Goal: Task Accomplishment & Management: Complete application form

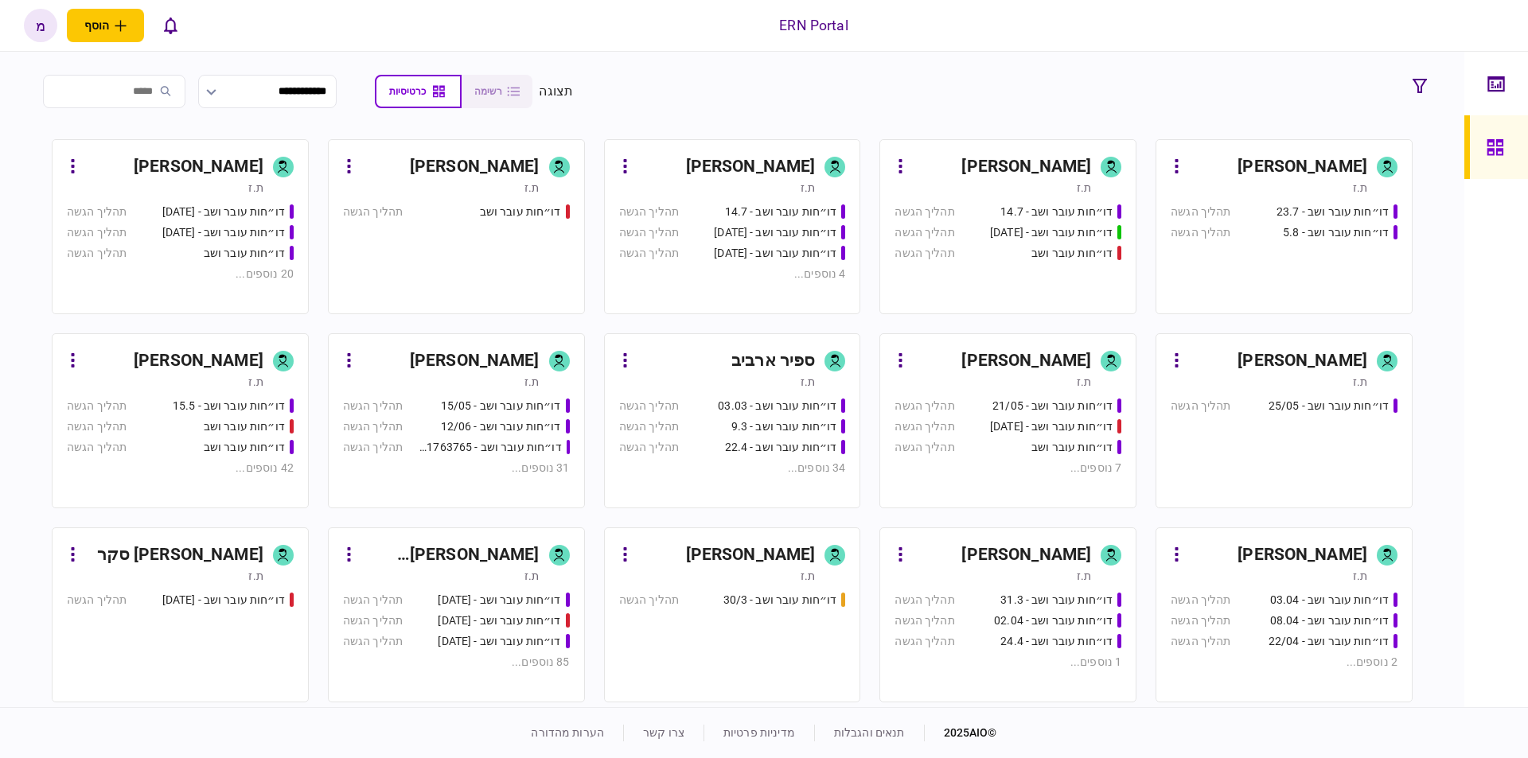
click at [1264, 264] on div "דו״חות עובר ושב - 23.7 תהליך הגשה דו״חות עובר ושב - 5.8 תהליך הגשה" at bounding box center [1283, 252] width 227 height 96
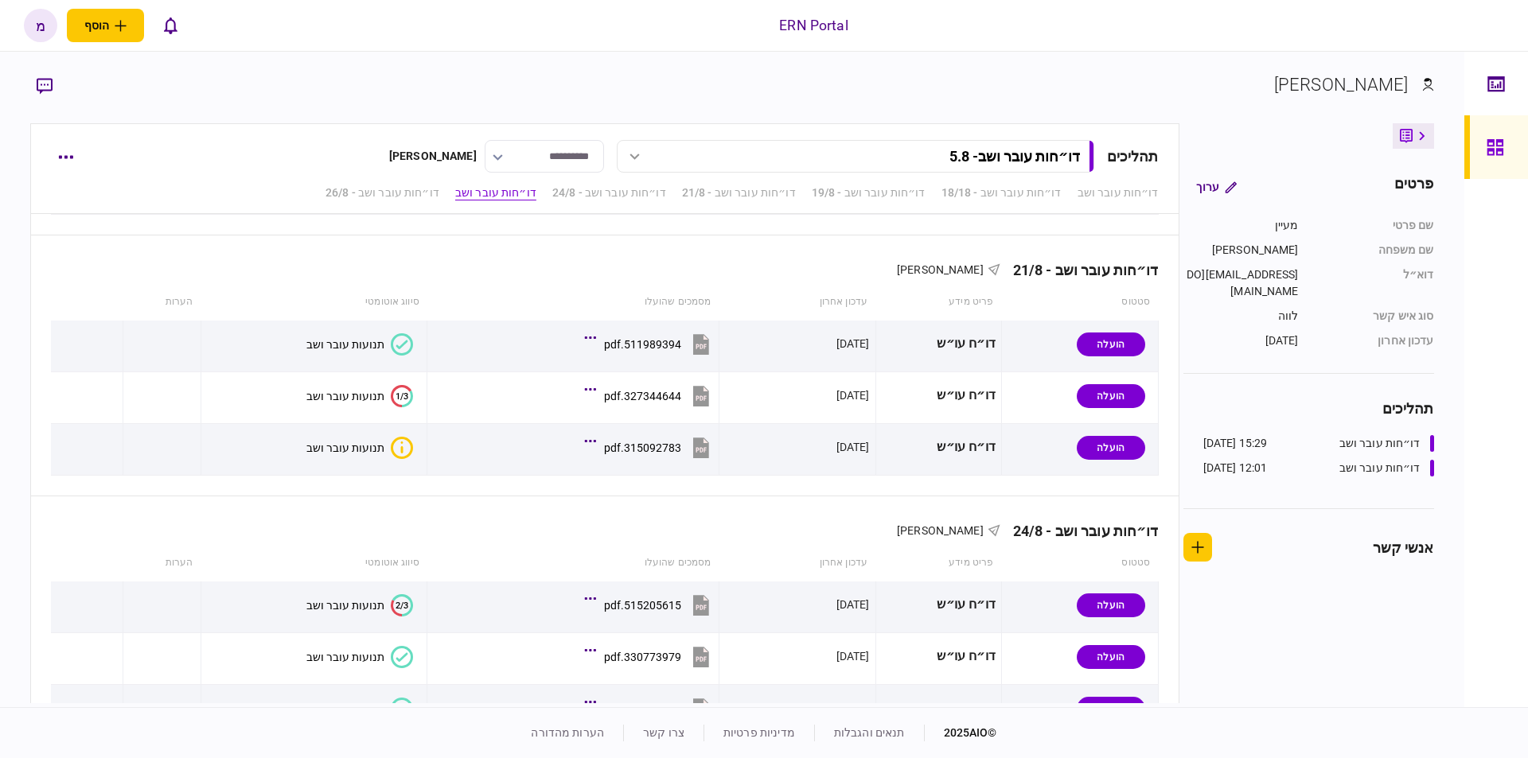
scroll to position [953, 0]
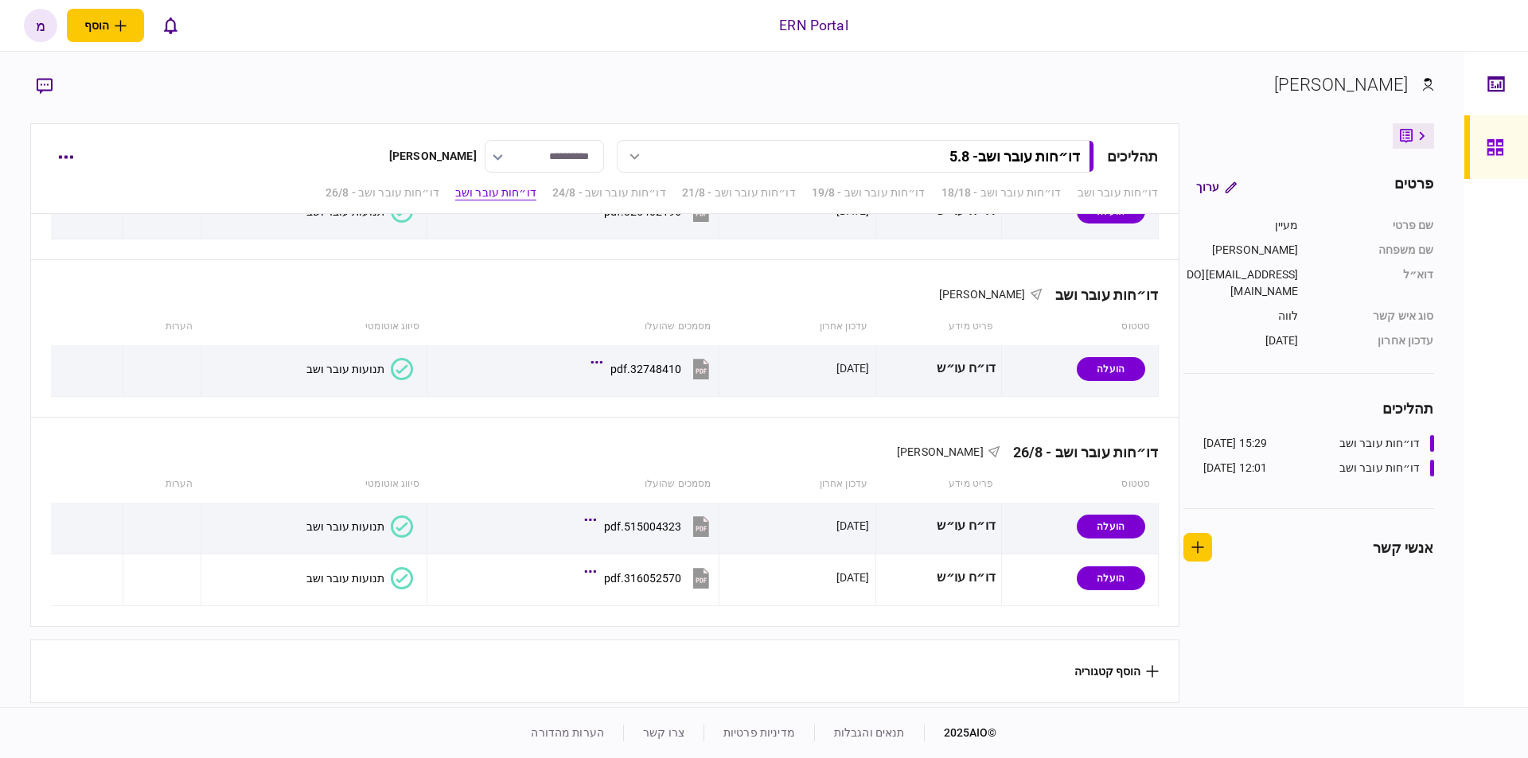
click at [1123, 665] on button "הוסף קטגוריה" at bounding box center [1116, 671] width 84 height 13
click at [64, 155] on div at bounding box center [764, 379] width 1528 height 758
click at [63, 149] on button "button" at bounding box center [65, 156] width 29 height 29
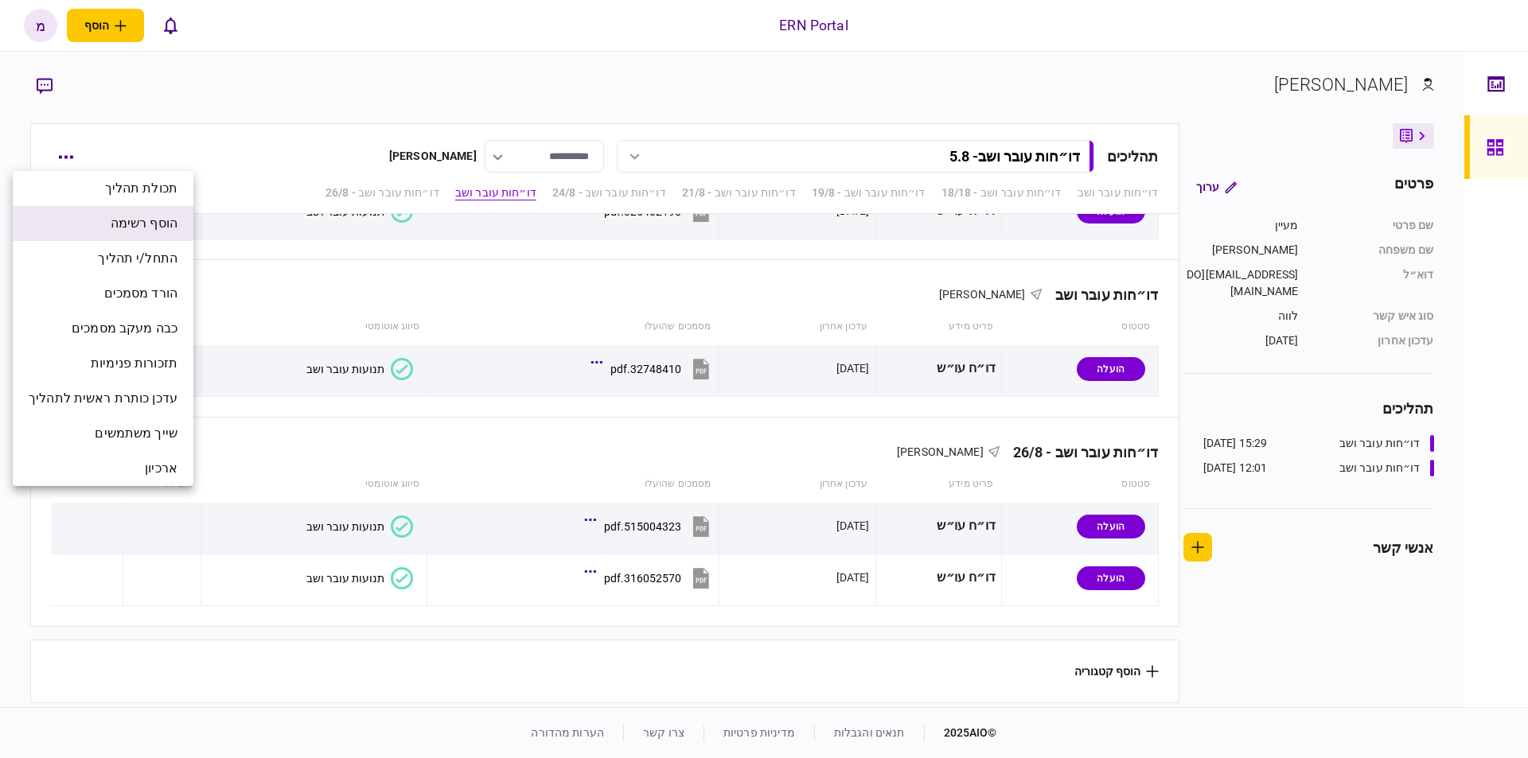
click at [152, 220] on span "הוסף רשימה" at bounding box center [144, 223] width 67 height 19
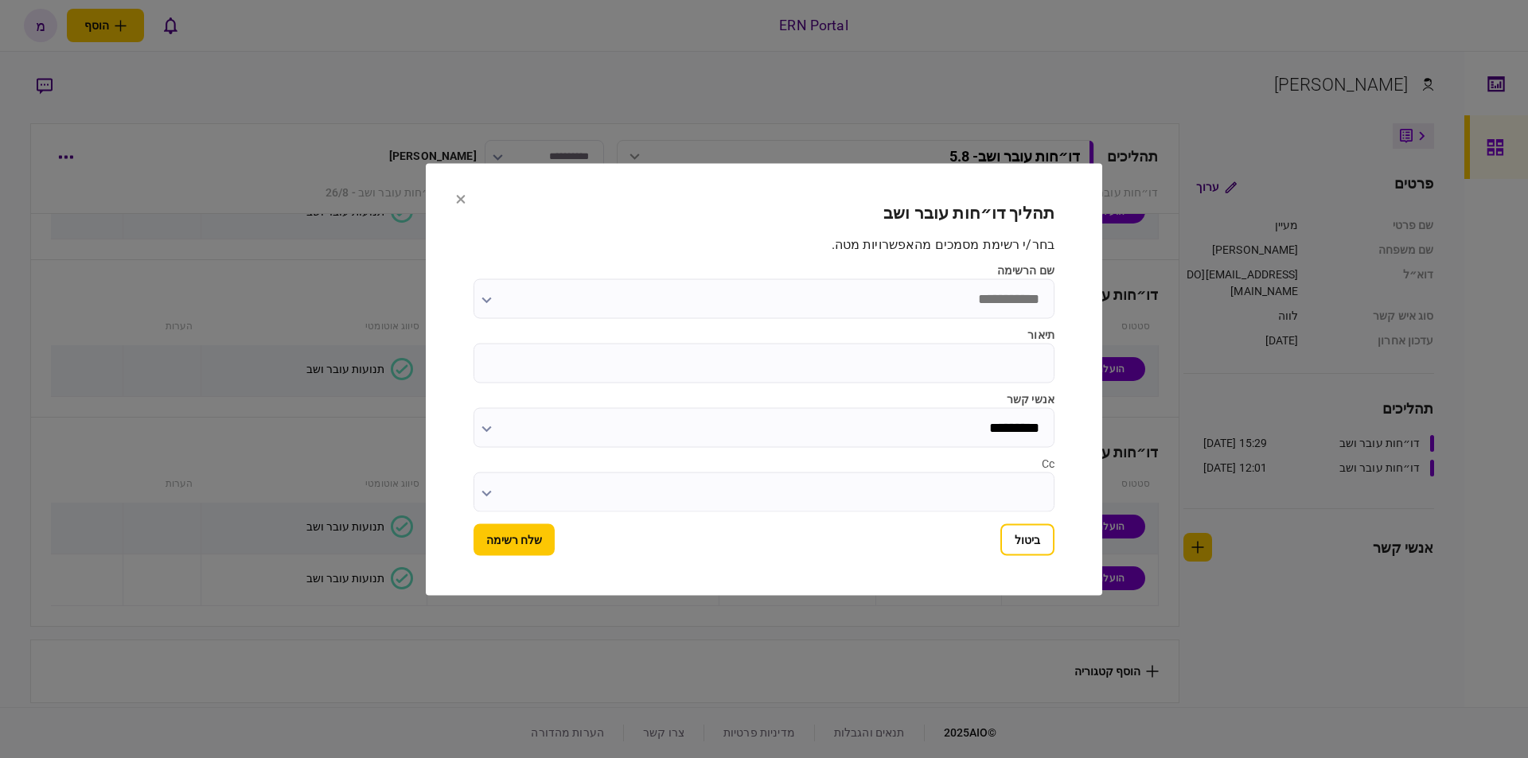
click at [855, 288] on input "שם הרשימה" at bounding box center [763, 298] width 581 height 40
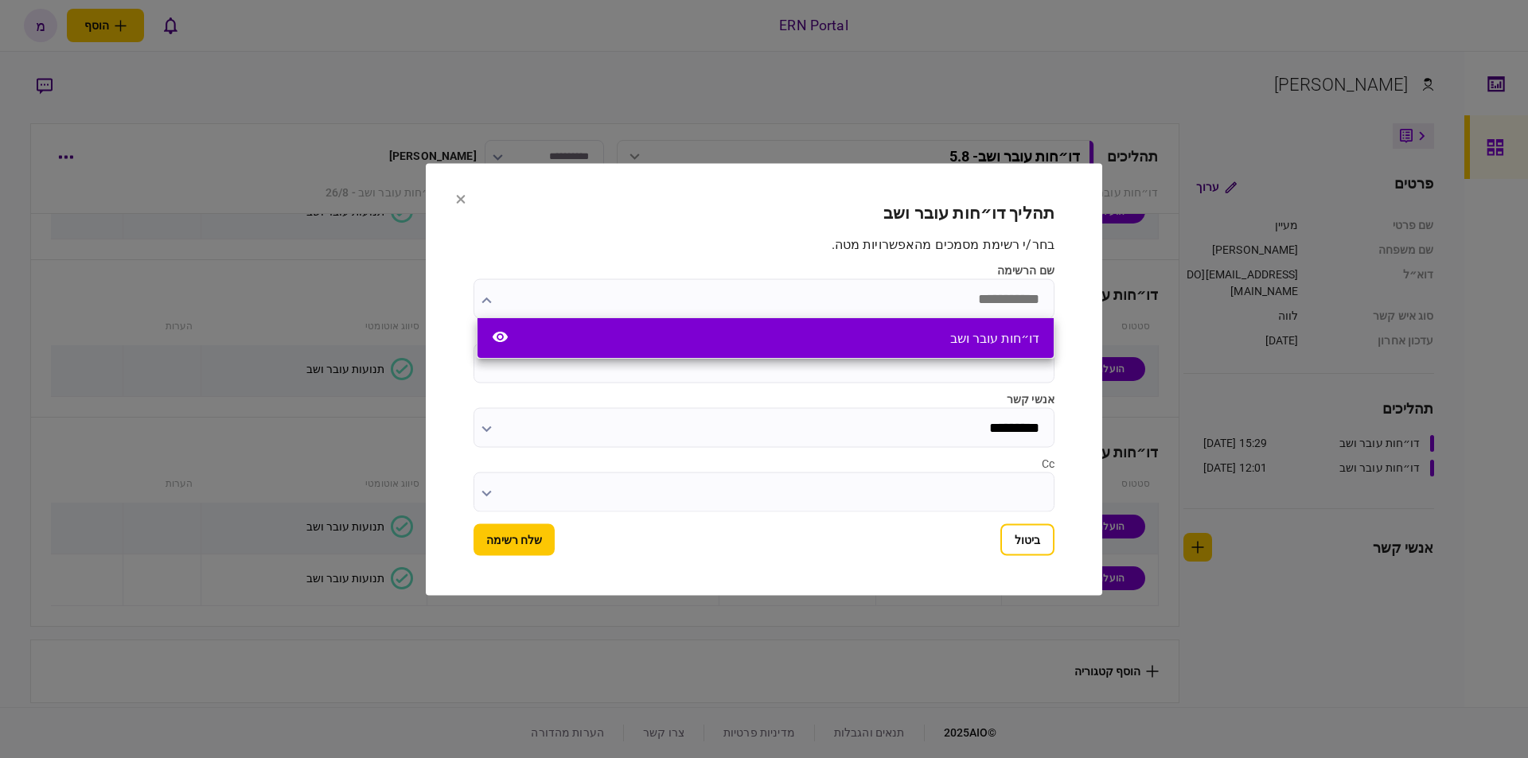
click at [889, 334] on div "דו״חות עובר ושב" at bounding box center [765, 338] width 576 height 40
type input "**********"
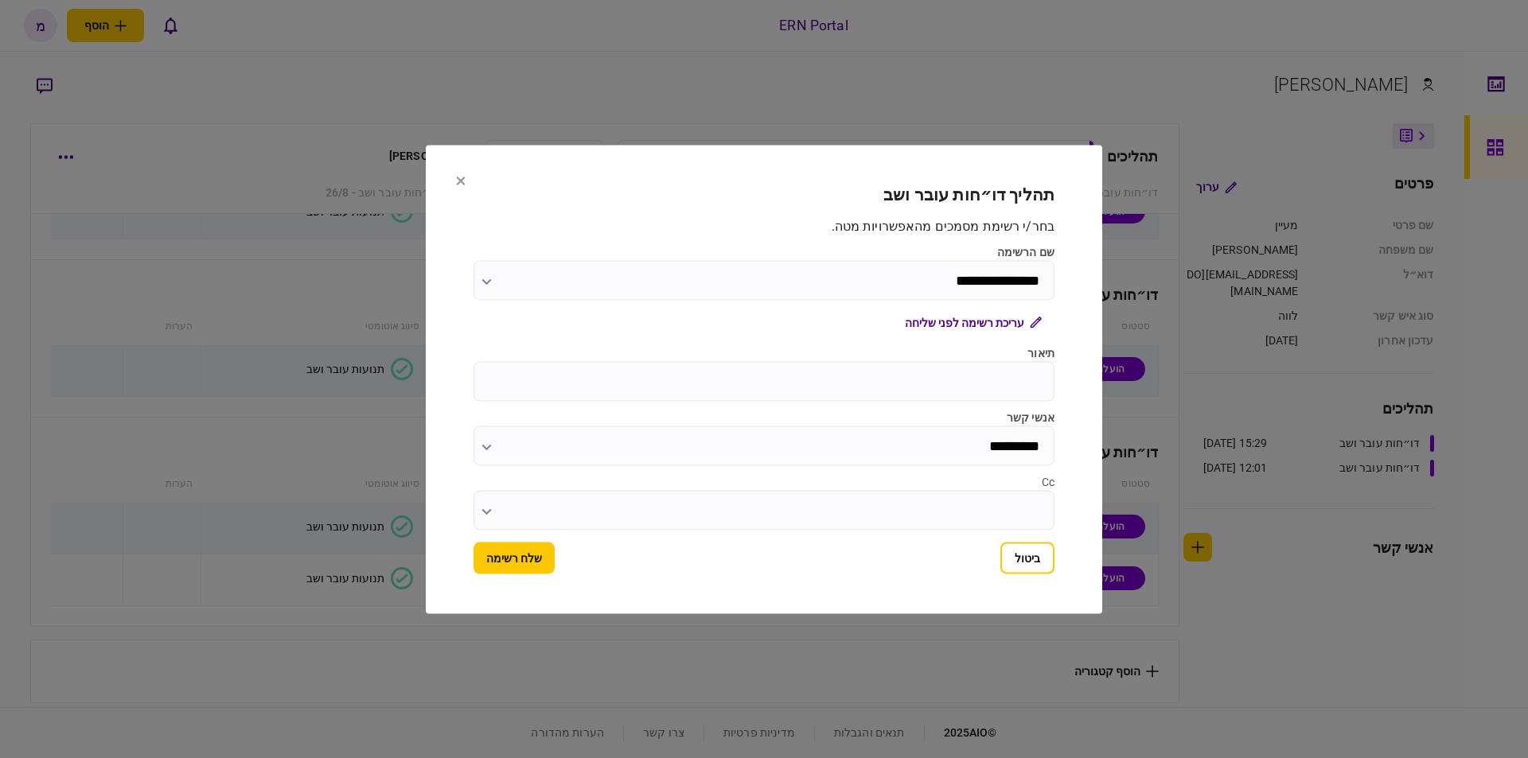
click at [890, 401] on div "**********" at bounding box center [763, 372] width 581 height 313
click at [888, 386] on input "תיאור" at bounding box center [763, 381] width 581 height 40
type input "****"
click at [535, 560] on button "שלח רשימה" at bounding box center [513, 558] width 81 height 32
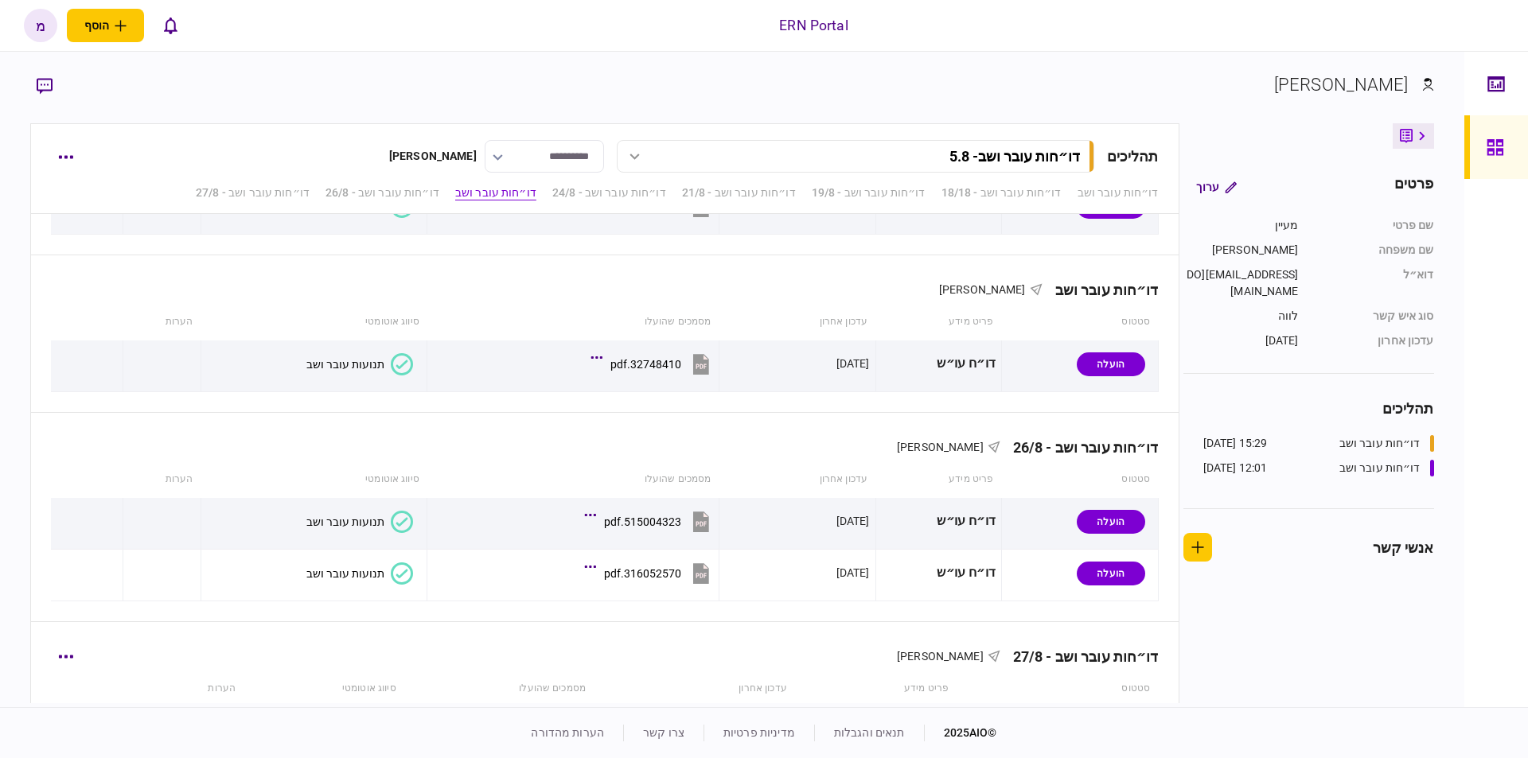
scroll to position [1110, 0]
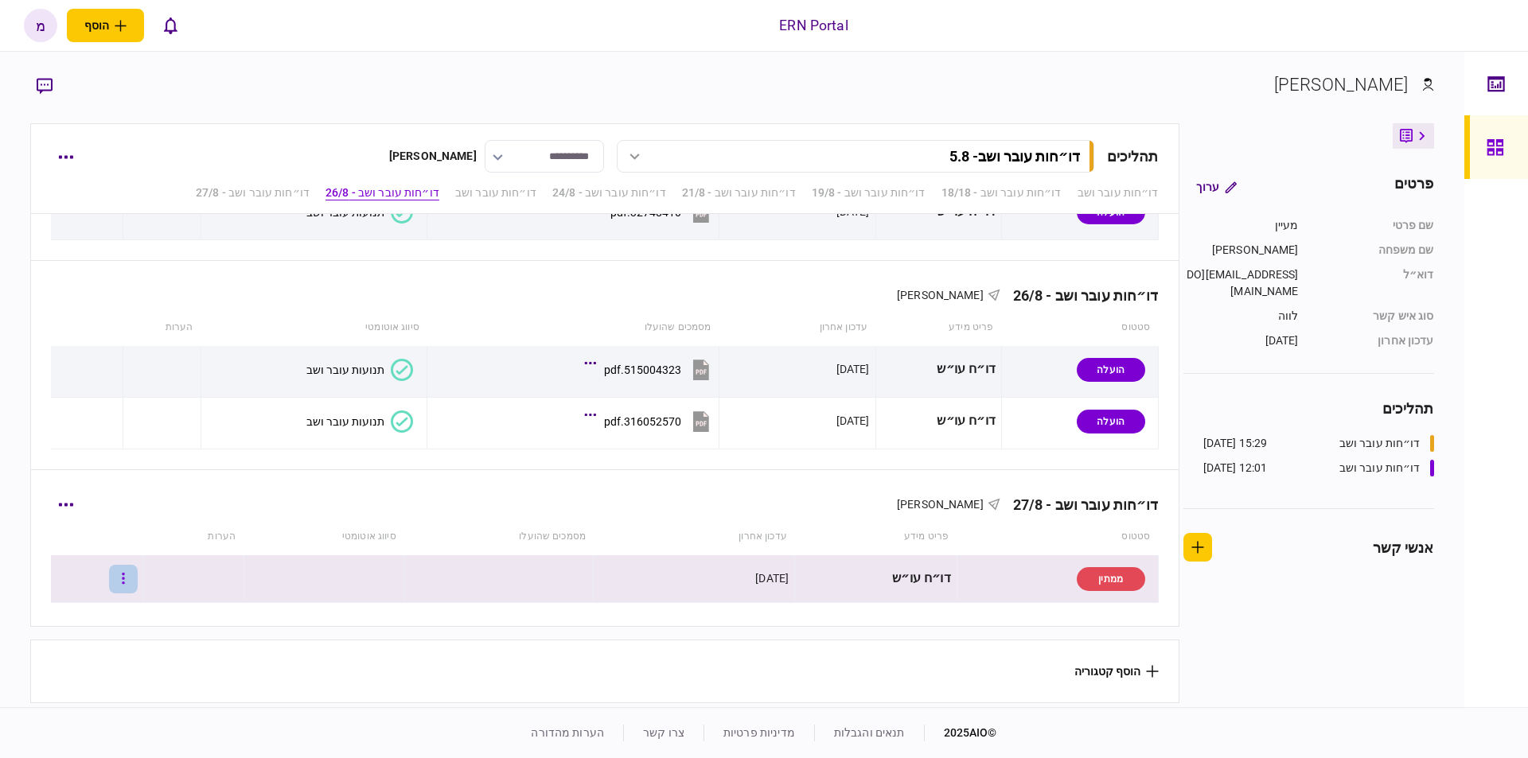
click at [132, 569] on button "button" at bounding box center [123, 579] width 29 height 29
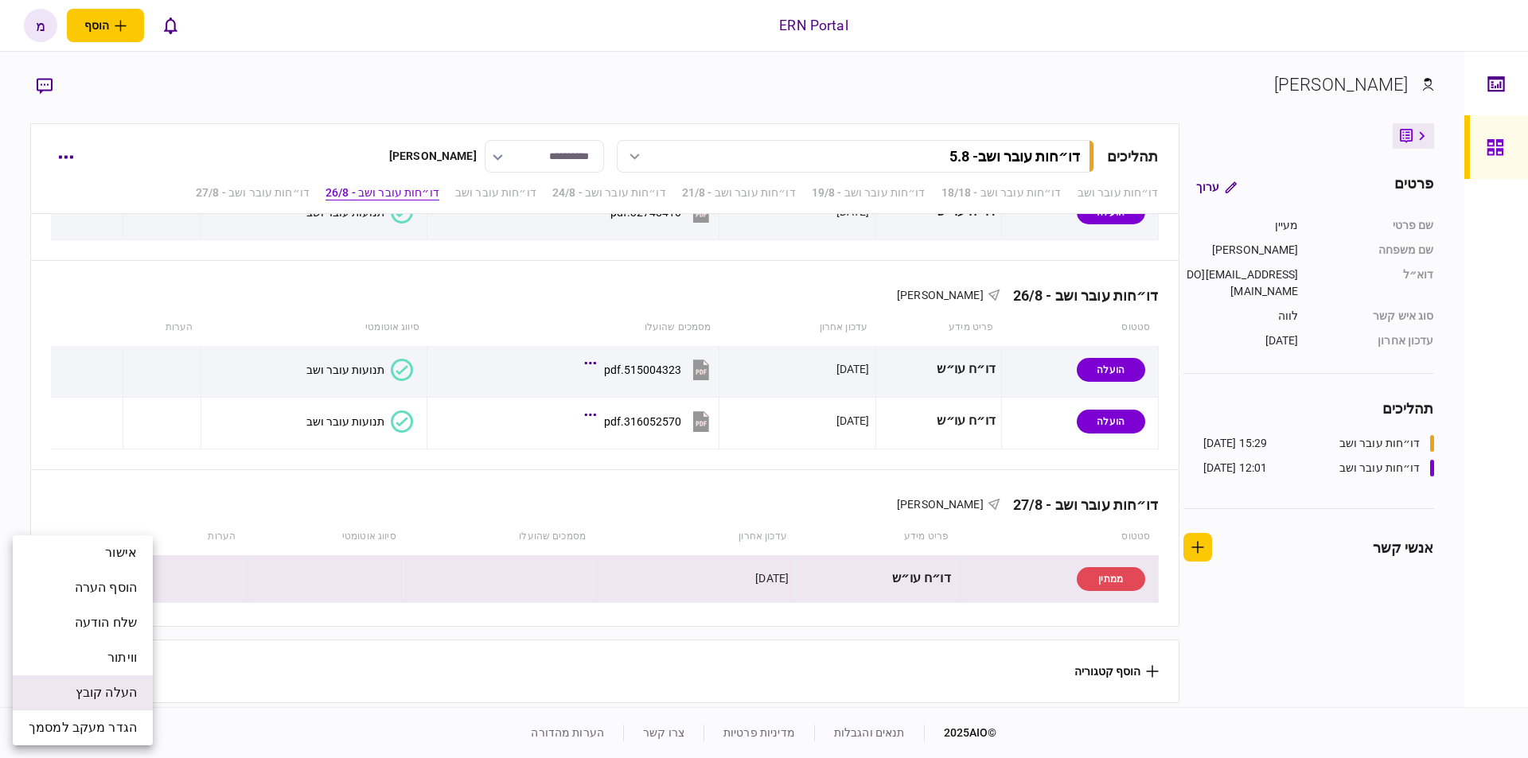
click at [114, 687] on span "העלה קובץ" at bounding box center [106, 692] width 61 height 19
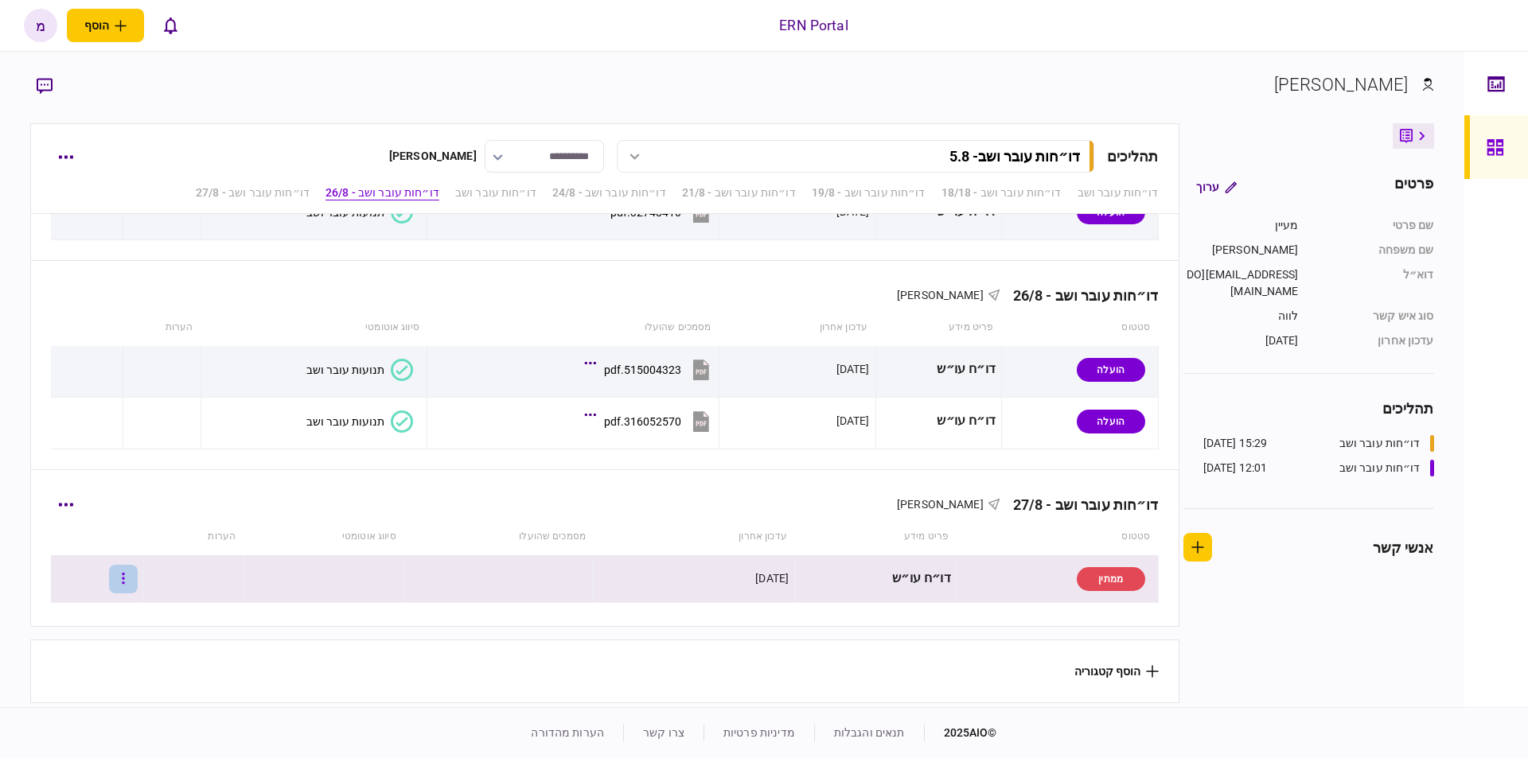
click at [138, 568] on button "button" at bounding box center [123, 579] width 29 height 29
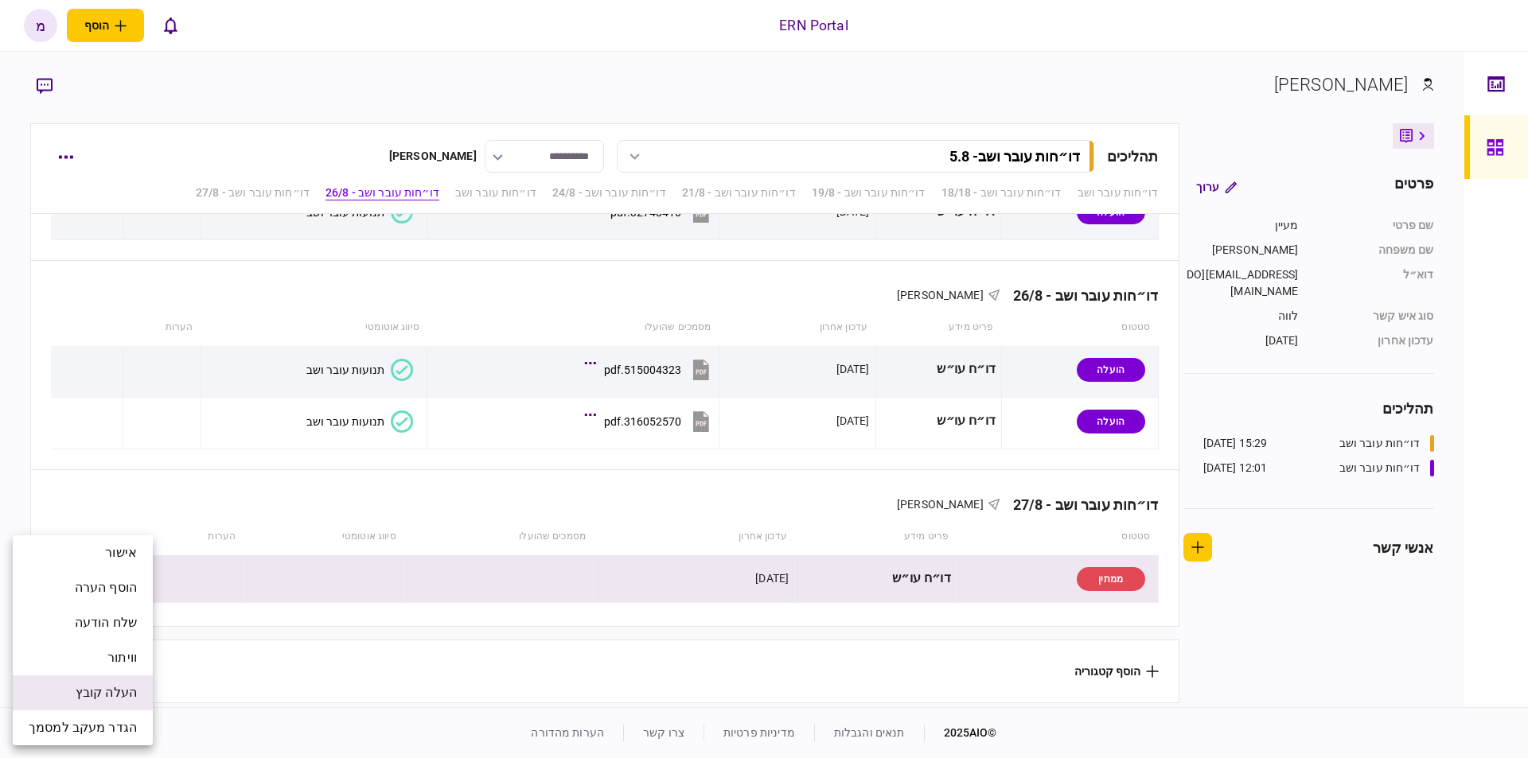
click at [98, 688] on span "העלה קובץ" at bounding box center [106, 692] width 61 height 19
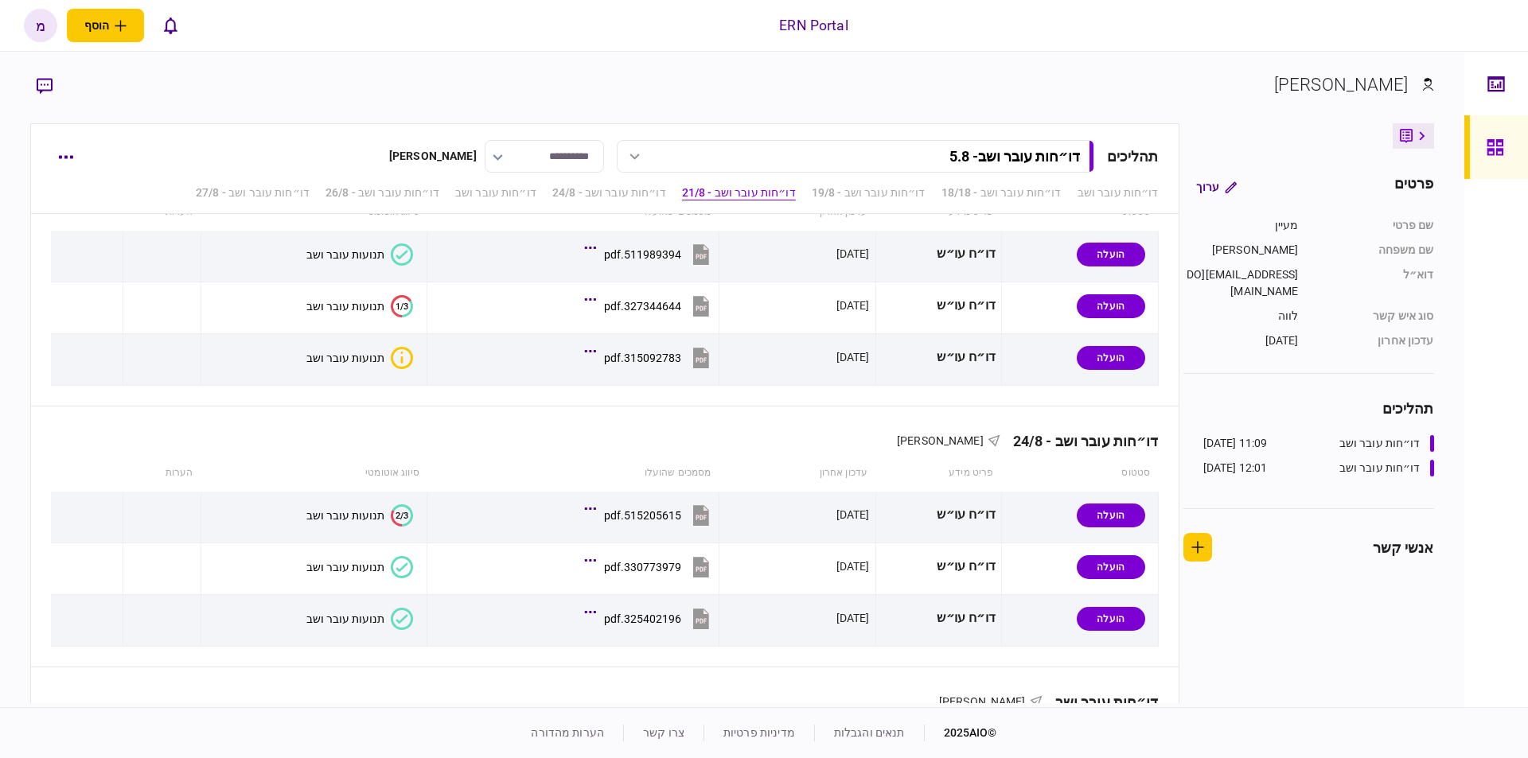
scroll to position [1111, 0]
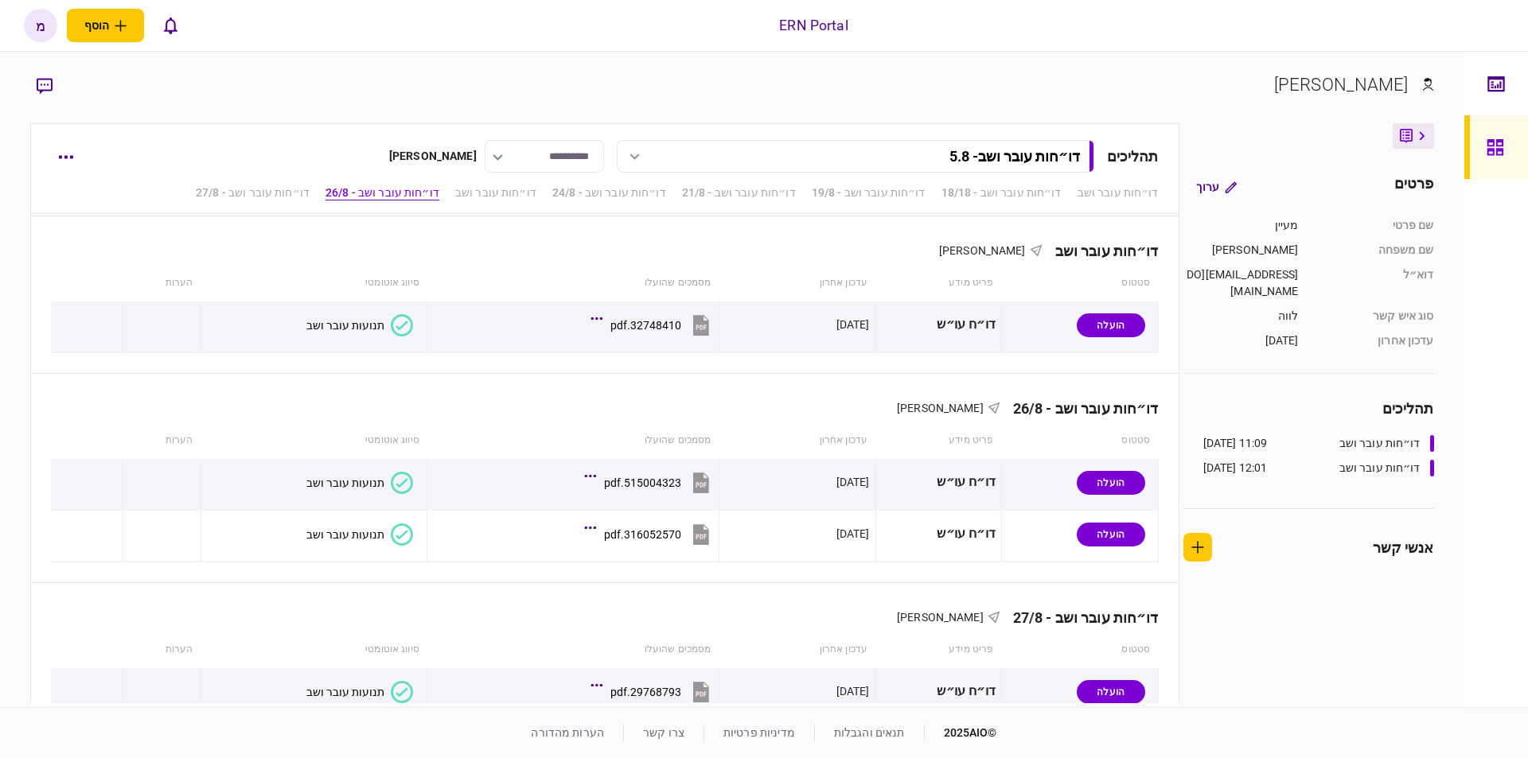
scroll to position [1111, 0]
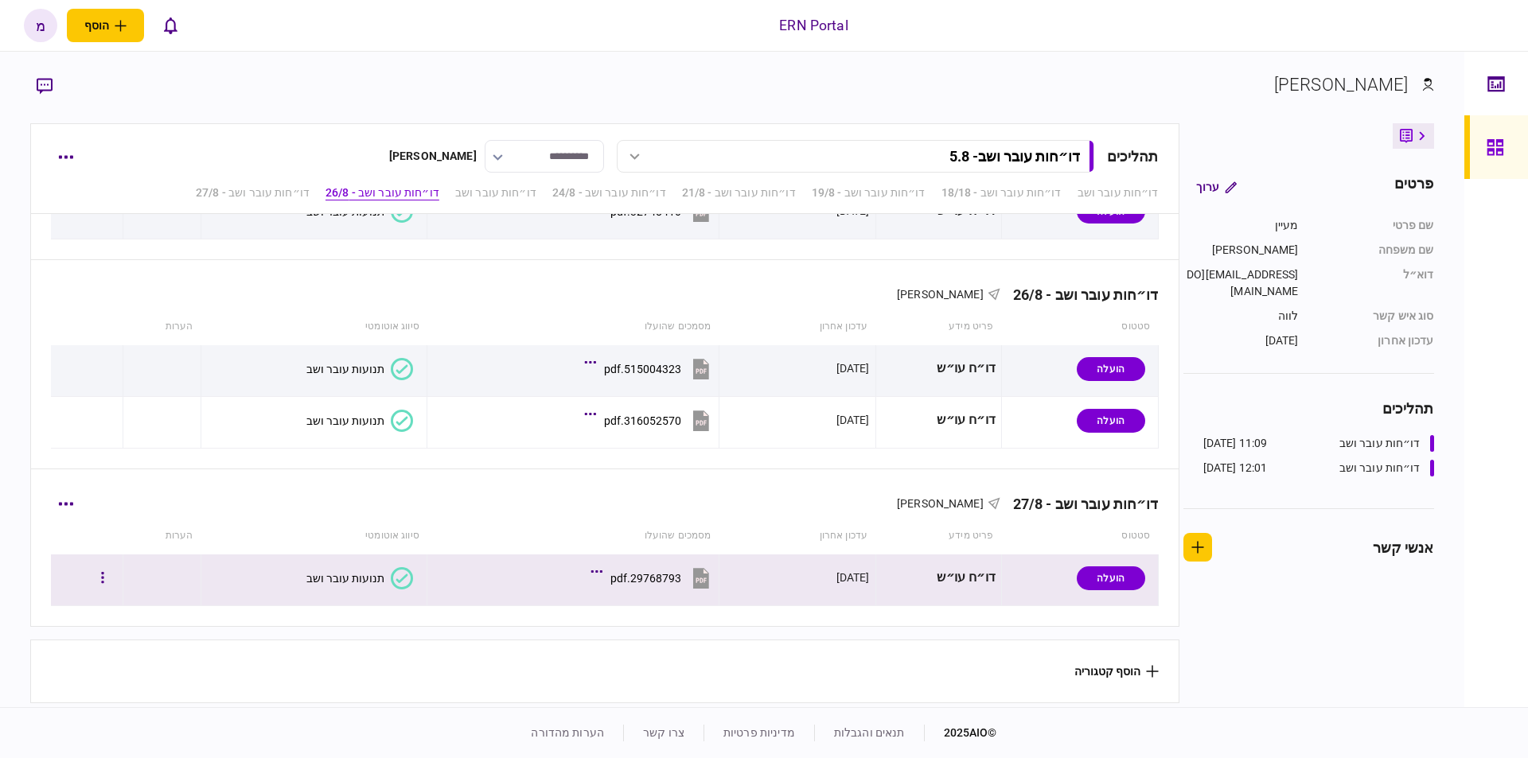
click at [391, 580] on icon at bounding box center [402, 578] width 22 height 22
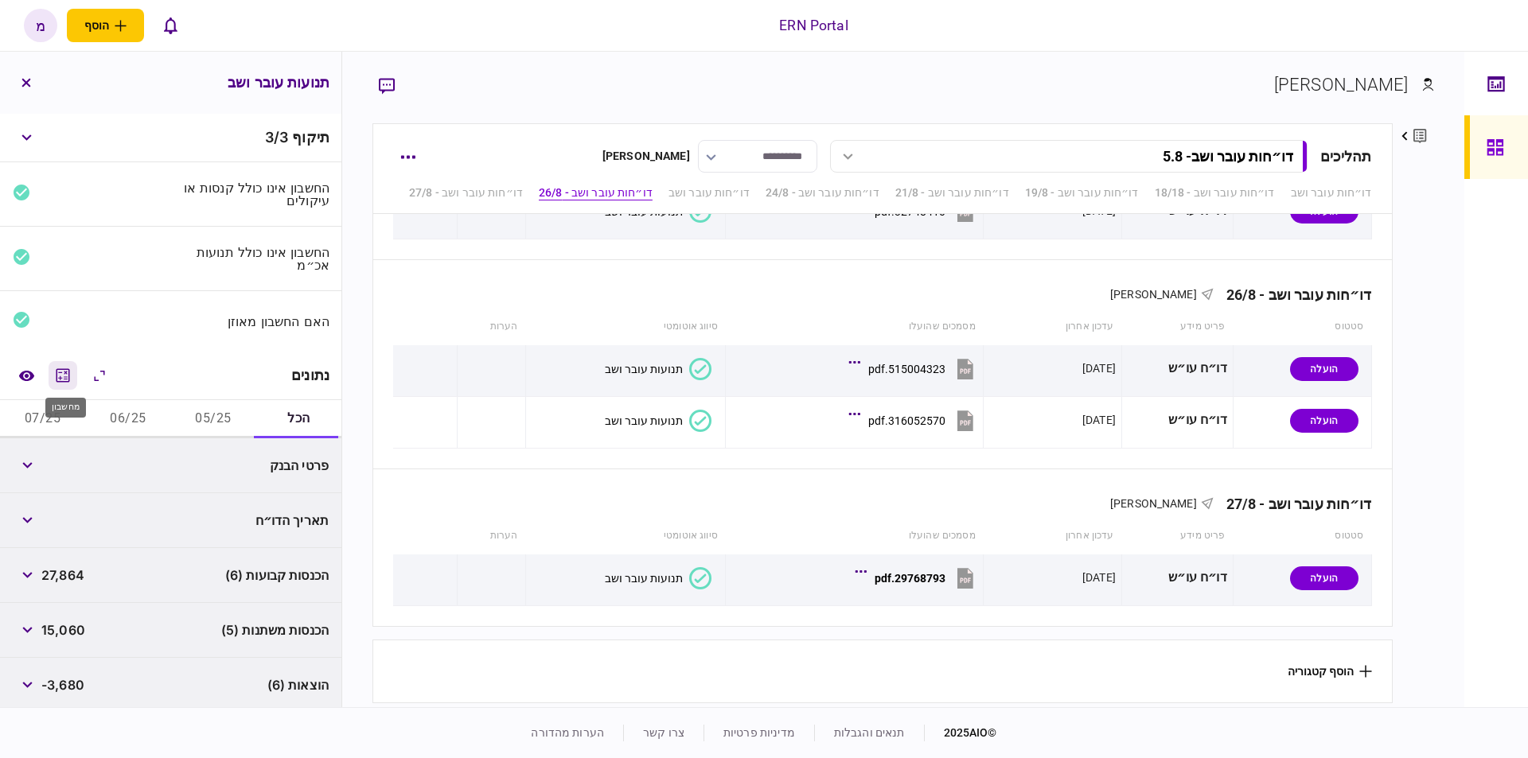
click at [62, 374] on icon "מחשבון" at bounding box center [62, 375] width 19 height 19
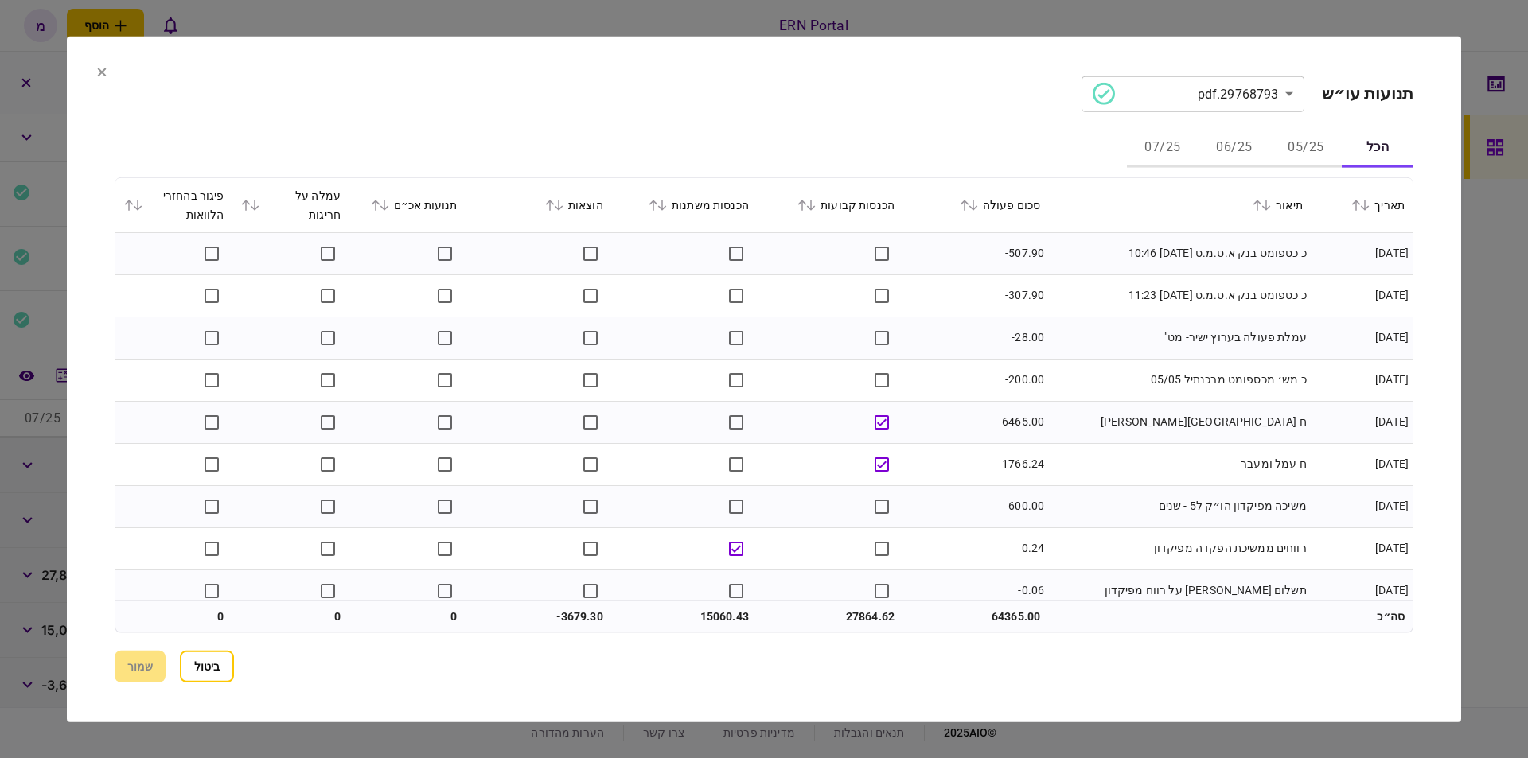
click at [1292, 150] on button "05/25" at bounding box center [1306, 148] width 72 height 38
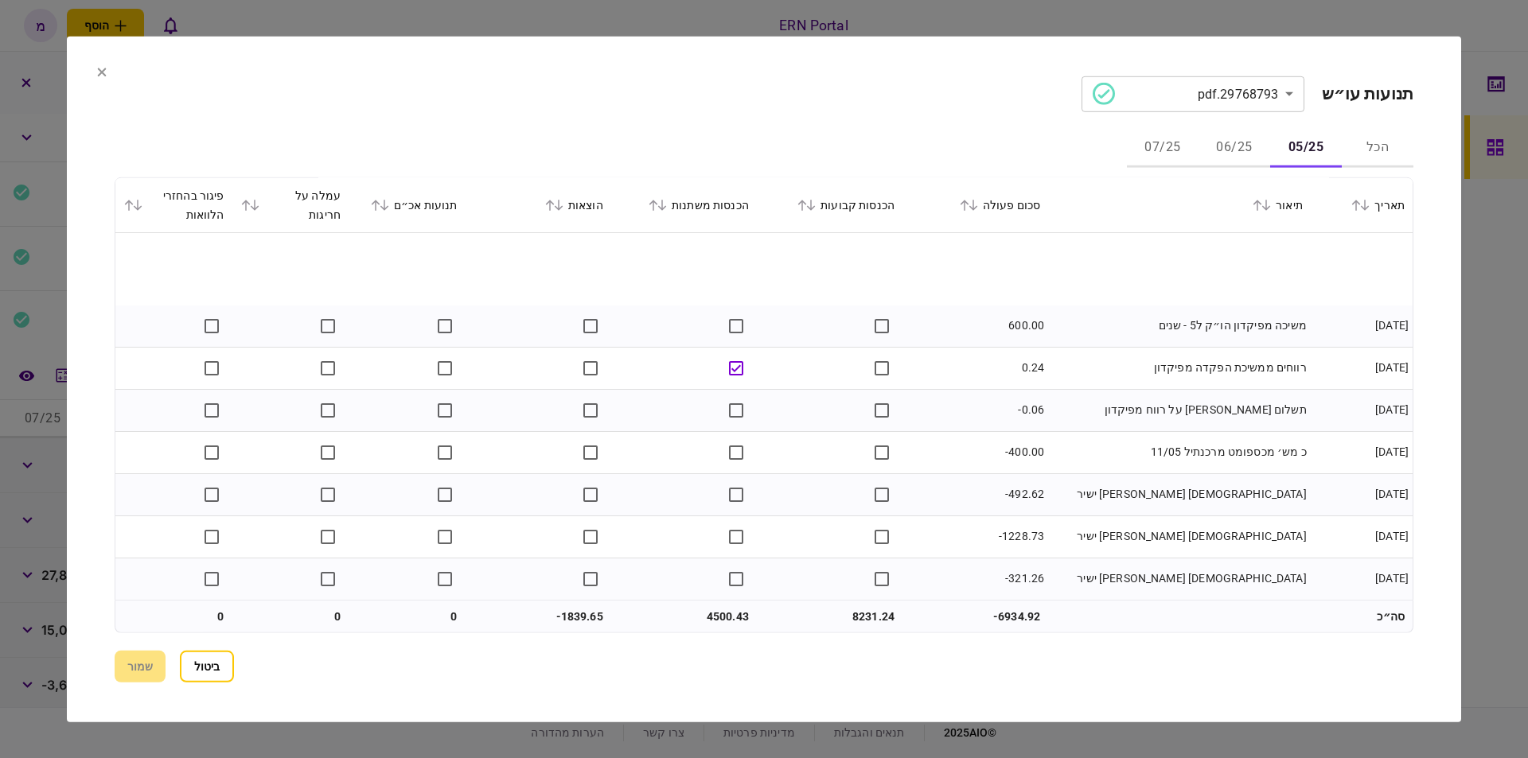
scroll to position [271, 0]
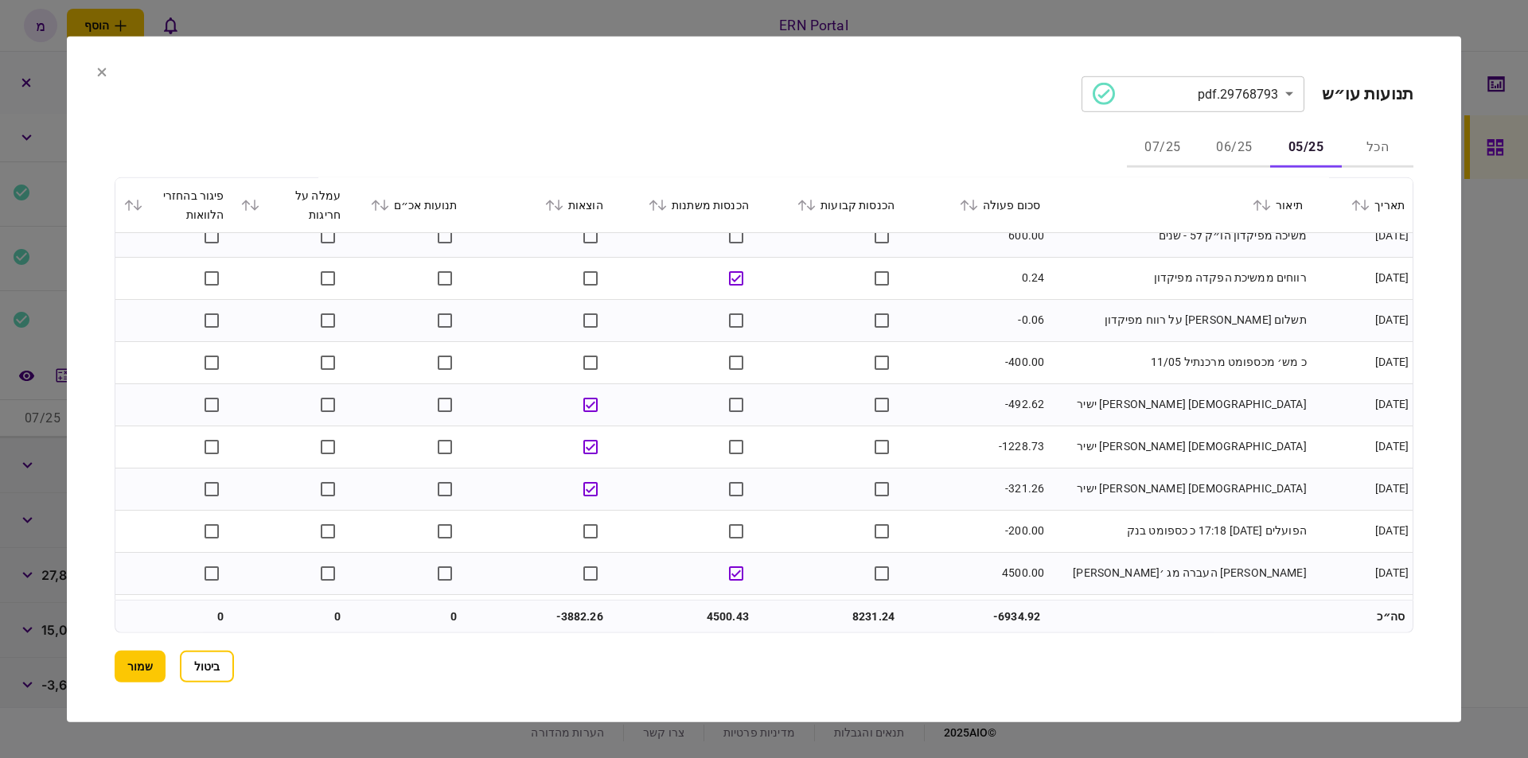
click at [969, 469] on td "-321.26" at bounding box center [975, 489] width 146 height 42
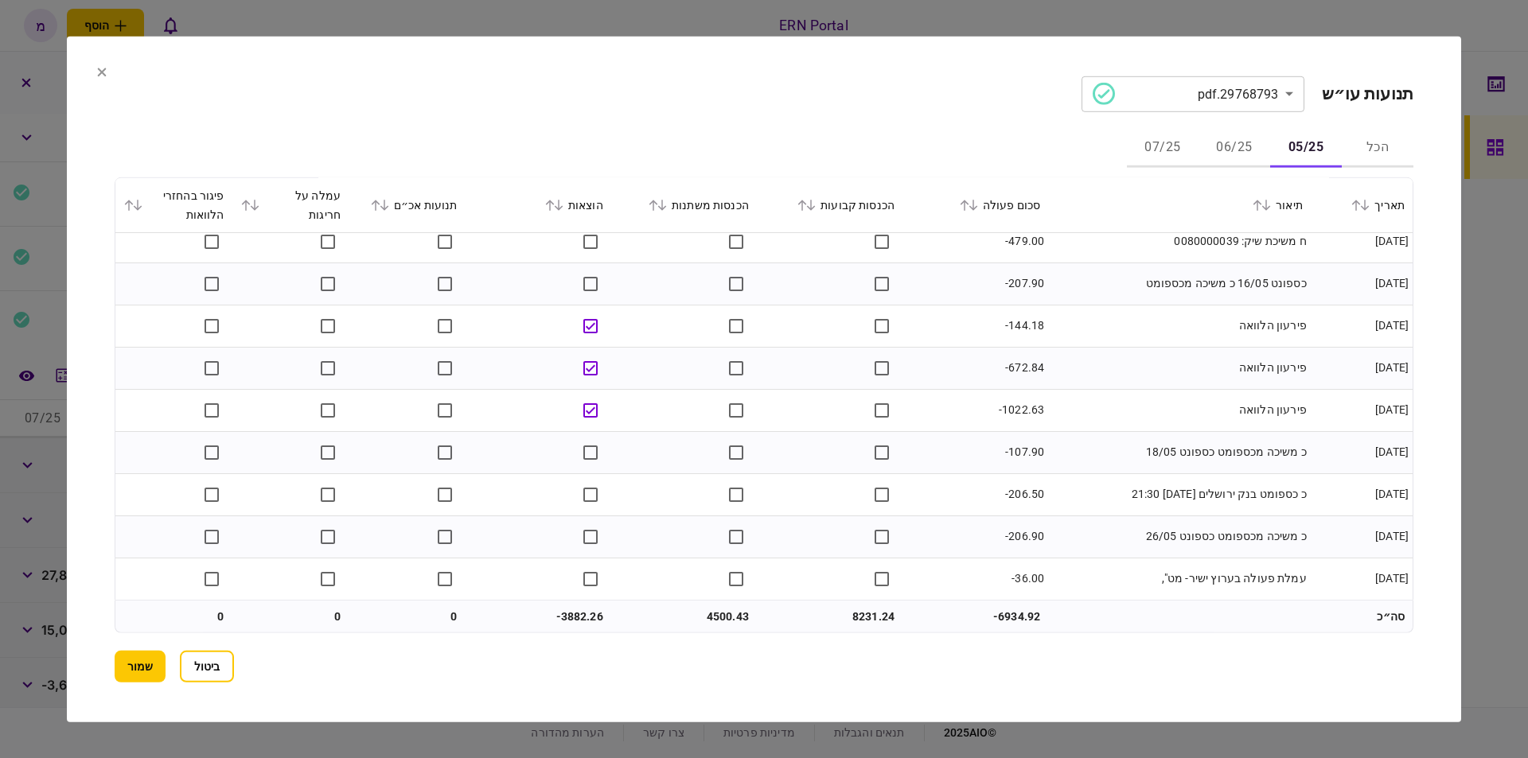
scroll to position [900, 0]
click at [555, 614] on td "-3882.26" at bounding box center [538, 617] width 146 height 32
click at [556, 614] on td "-3882.26" at bounding box center [538, 617] width 146 height 32
click at [574, 623] on td "-3882.26" at bounding box center [538, 617] width 146 height 32
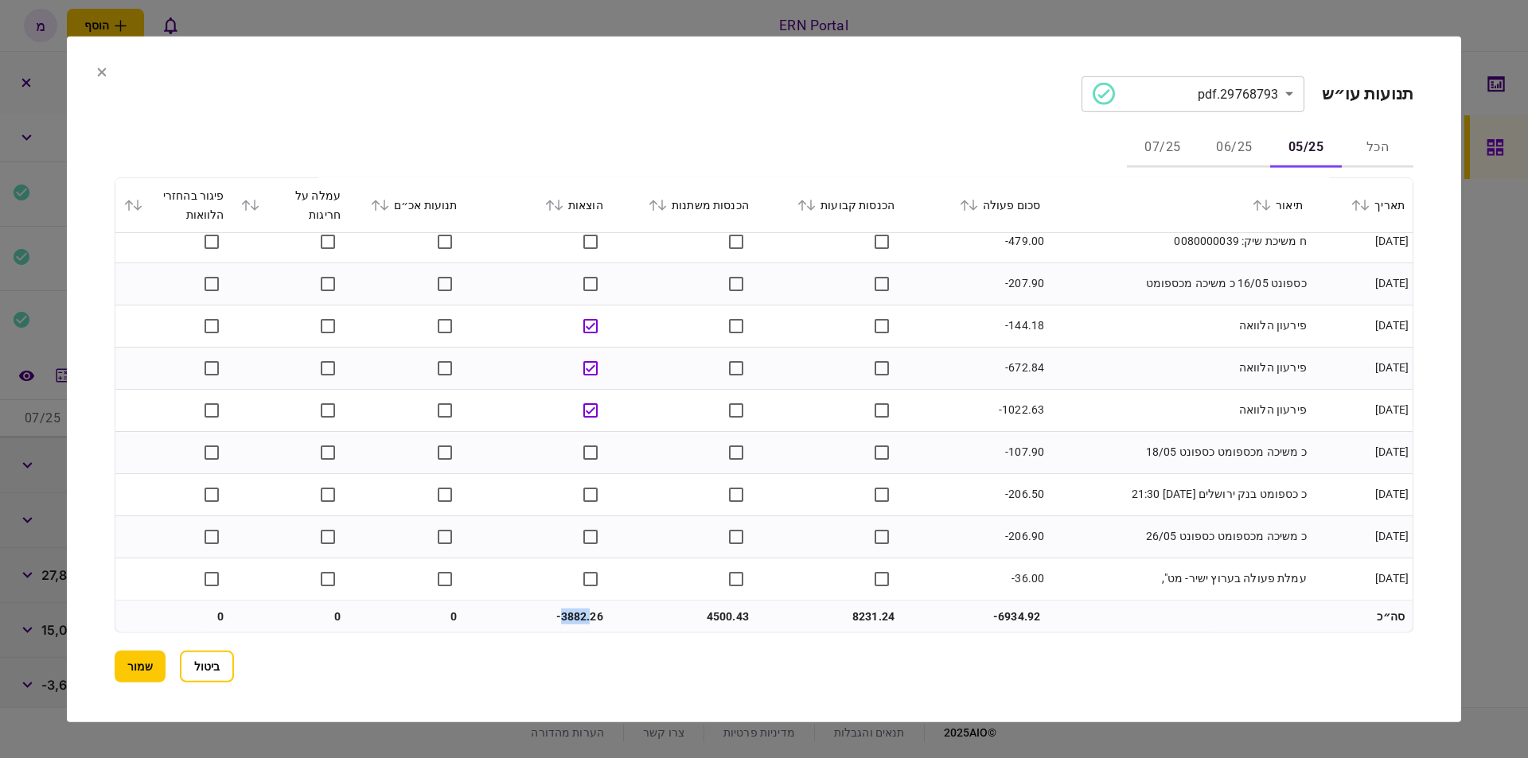
drag, startPoint x: 559, startPoint y: 609, endPoint x: 590, endPoint y: 620, distance: 33.0
click at [590, 620] on td "-3882.26" at bounding box center [538, 617] width 146 height 32
copy td "3882."
click at [704, 625] on td "4500.43" at bounding box center [684, 617] width 146 height 32
click at [711, 622] on td "4500.43" at bounding box center [684, 617] width 146 height 32
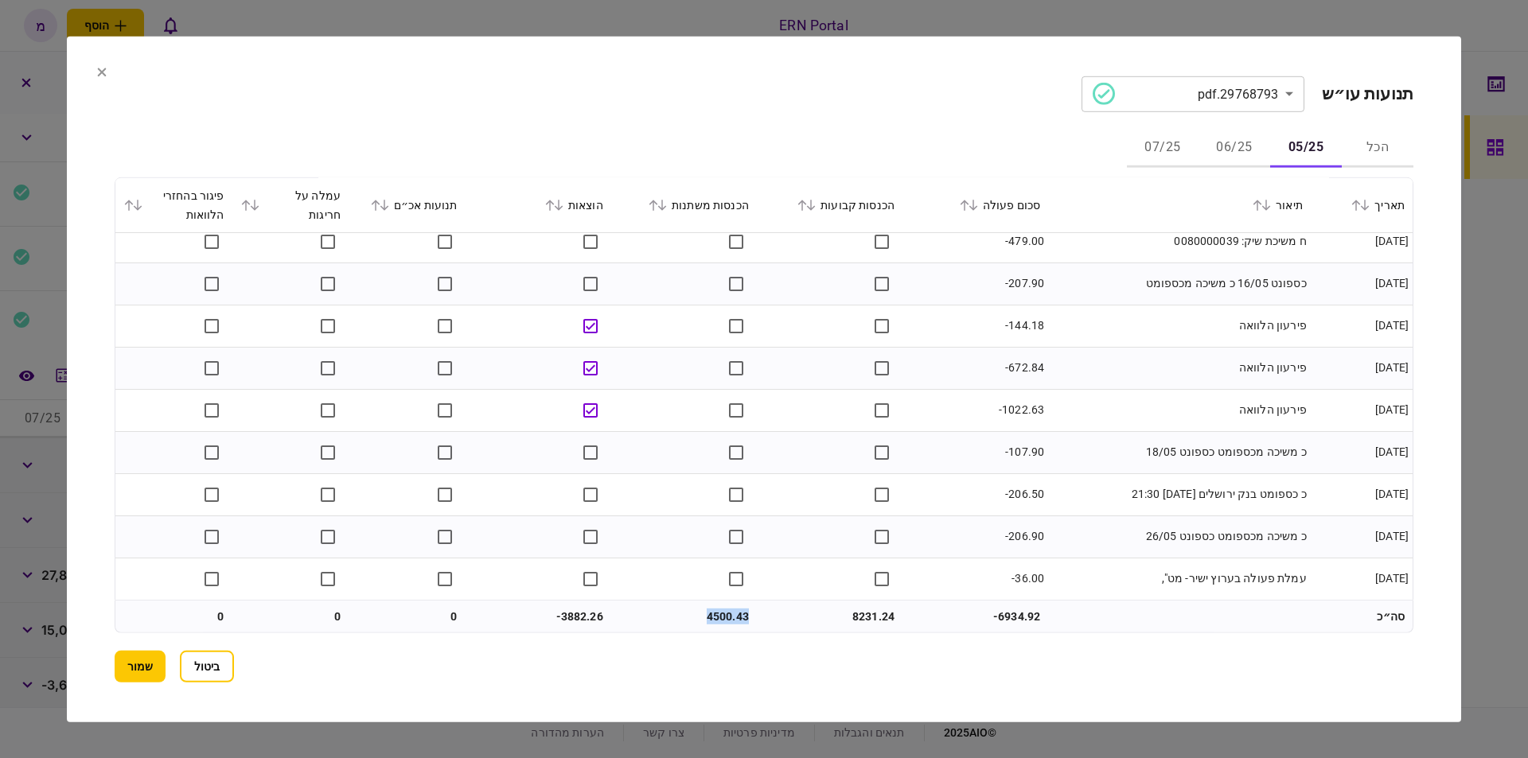
click at [711, 622] on td "4500.43" at bounding box center [684, 617] width 146 height 32
click at [713, 621] on td "4500.43" at bounding box center [684, 617] width 146 height 32
click at [710, 617] on td "4500.43" at bounding box center [684, 617] width 146 height 32
drag, startPoint x: 706, startPoint y: 616, endPoint x: 730, endPoint y: 622, distance: 25.5
click at [730, 622] on td "4500.43" at bounding box center [684, 617] width 146 height 32
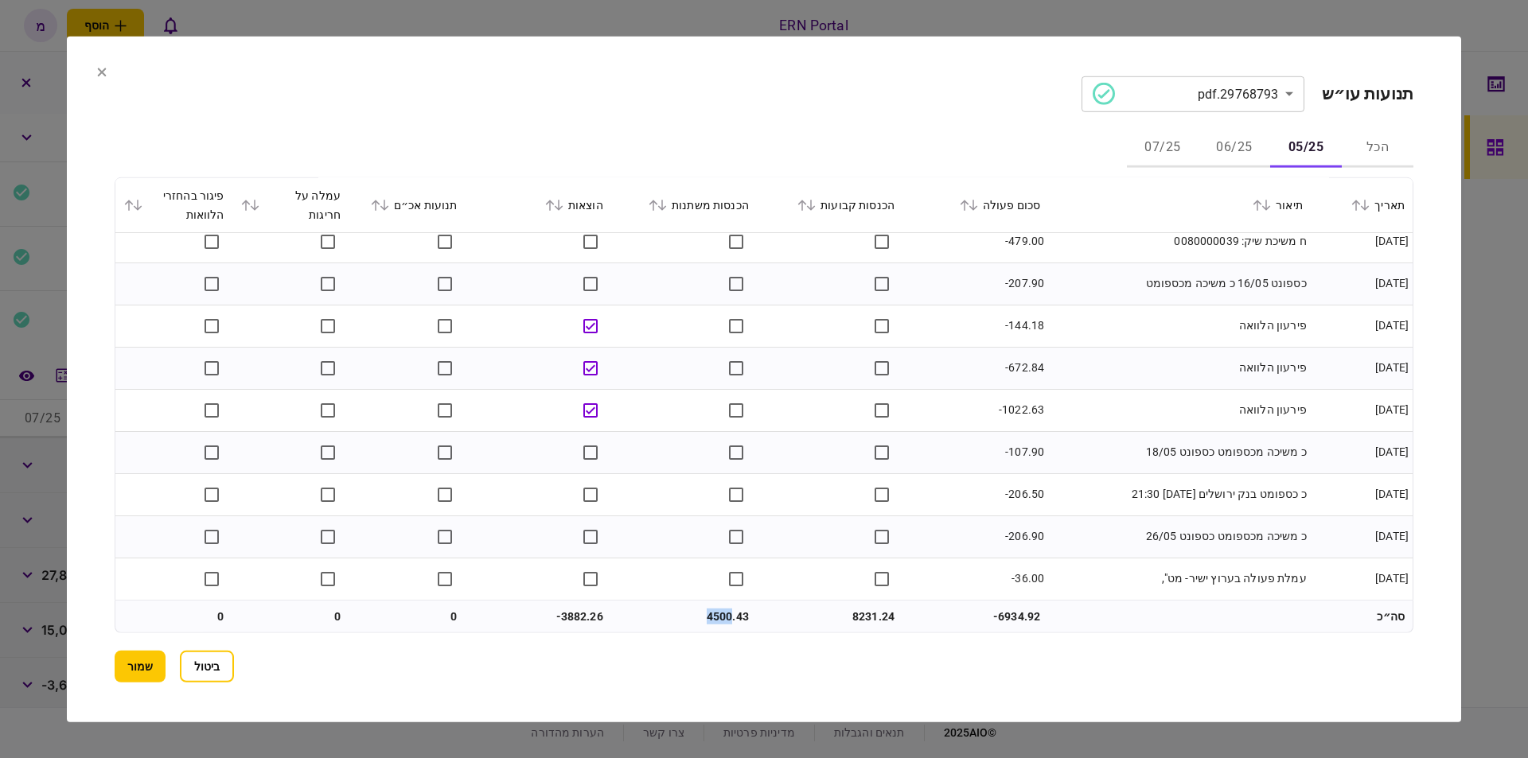
copy td "4500"
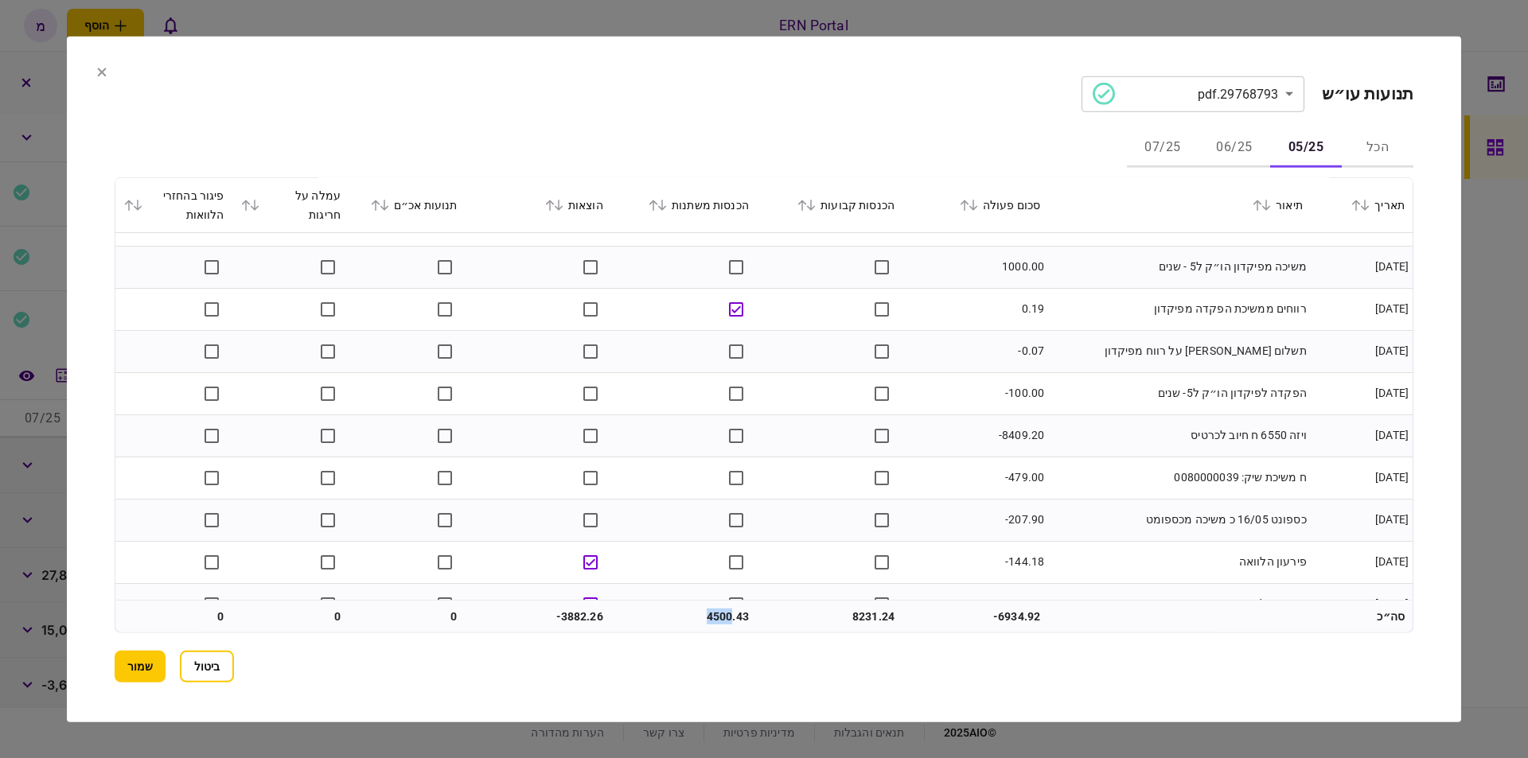
scroll to position [422, 0]
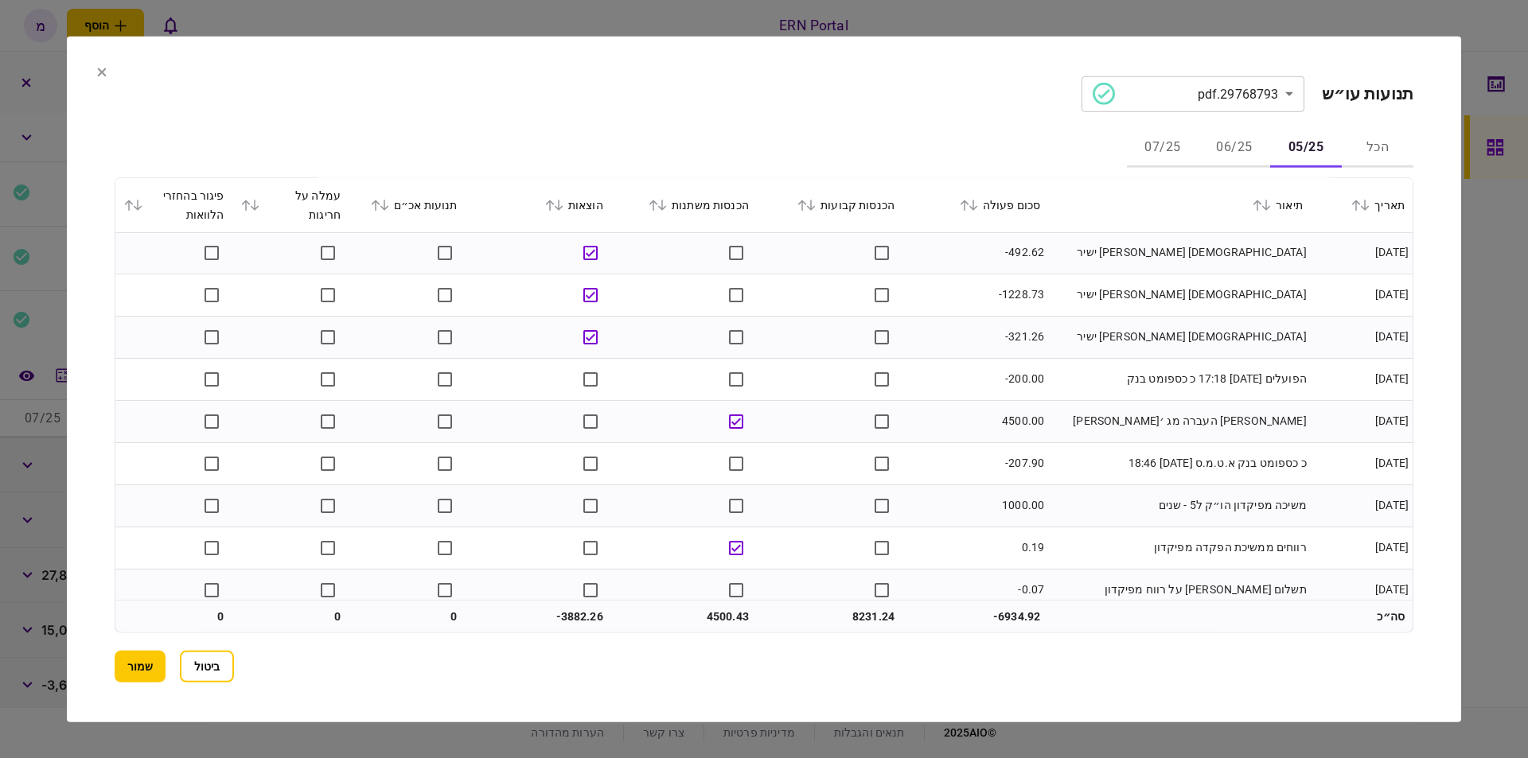
click at [790, 525] on td at bounding box center [830, 506] width 146 height 42
drag, startPoint x: 848, startPoint y: 612, endPoint x: 875, endPoint y: 612, distance: 27.1
click at [875, 612] on td "8231.24" at bounding box center [830, 617] width 146 height 32
copy td "8231"
click at [1143, 418] on td "רואן ח העברה מג ׳ראדאת" at bounding box center [1179, 421] width 263 height 42
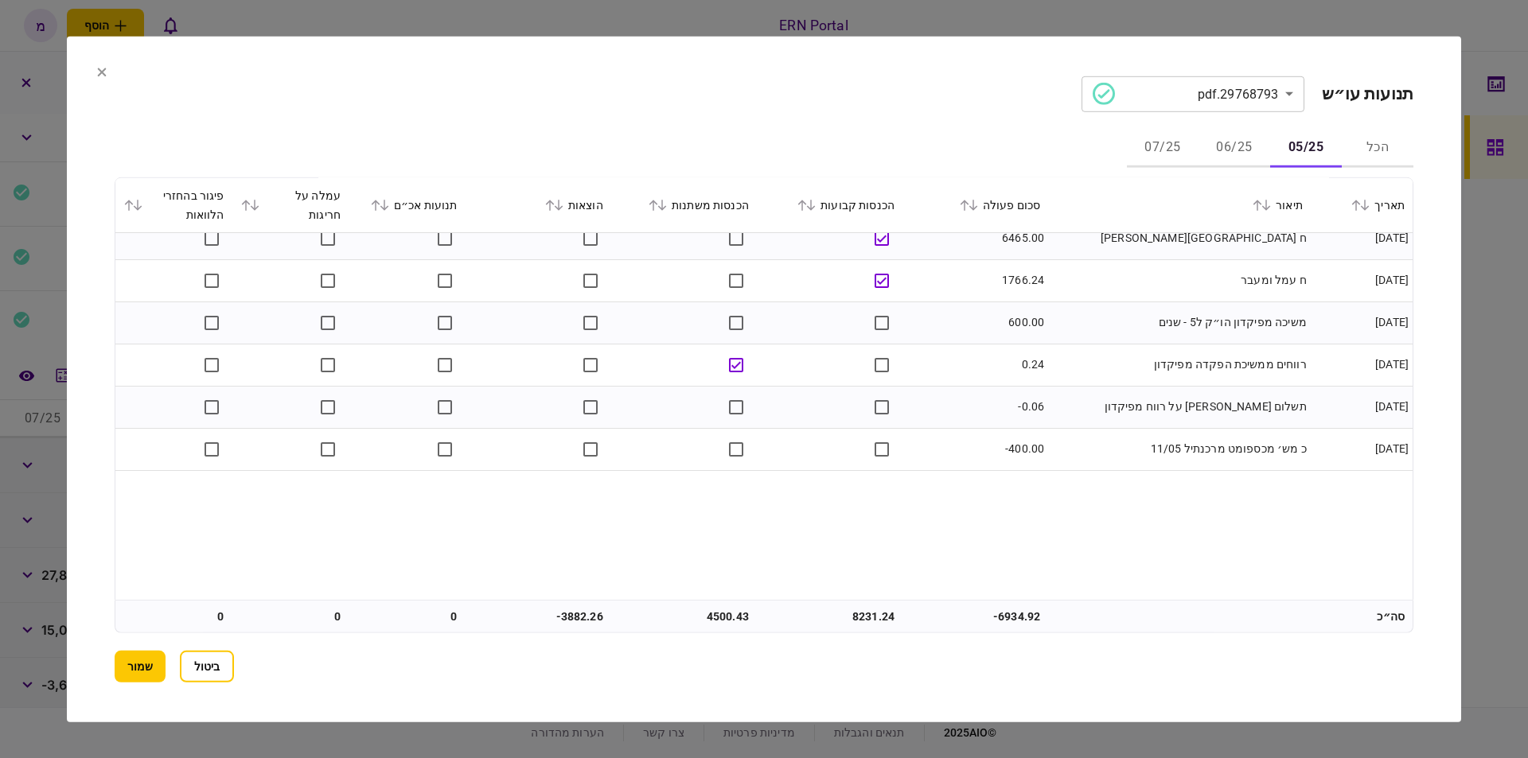
scroll to position [0, 0]
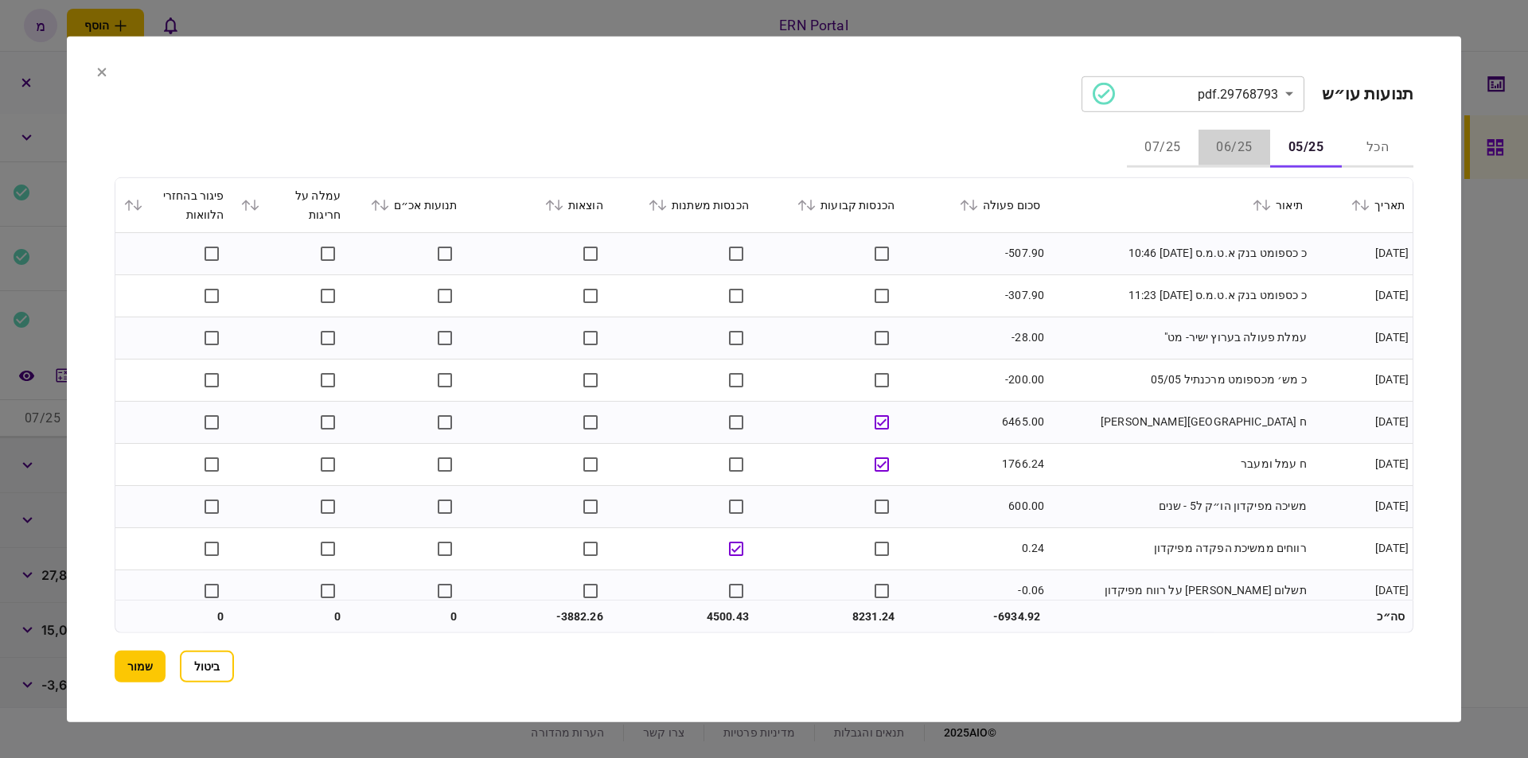
click at [1228, 149] on button "06/25" at bounding box center [1234, 148] width 72 height 38
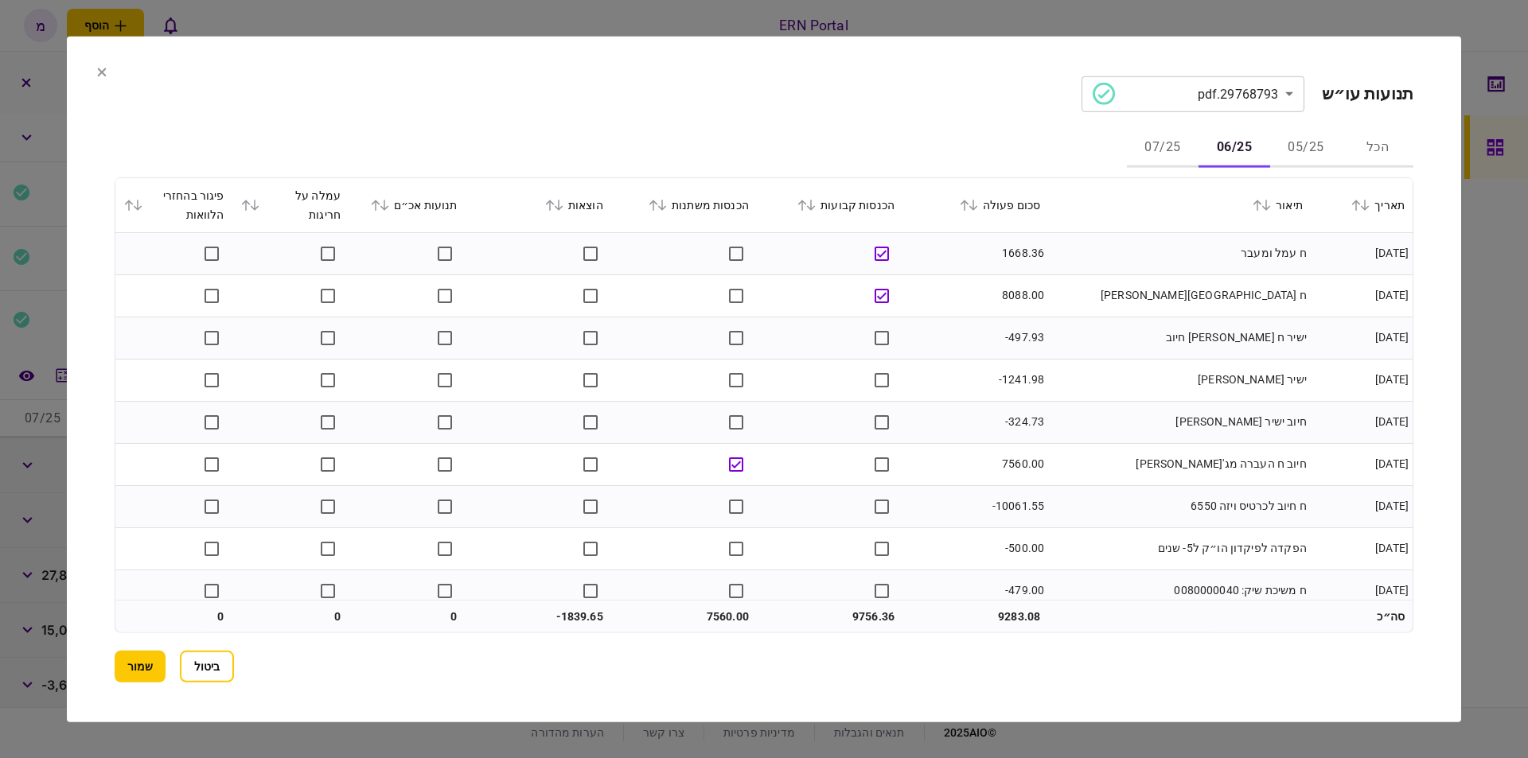
click at [959, 343] on td "-497.93" at bounding box center [975, 338] width 146 height 42
click at [1302, 154] on button "05/25" at bounding box center [1306, 148] width 72 height 38
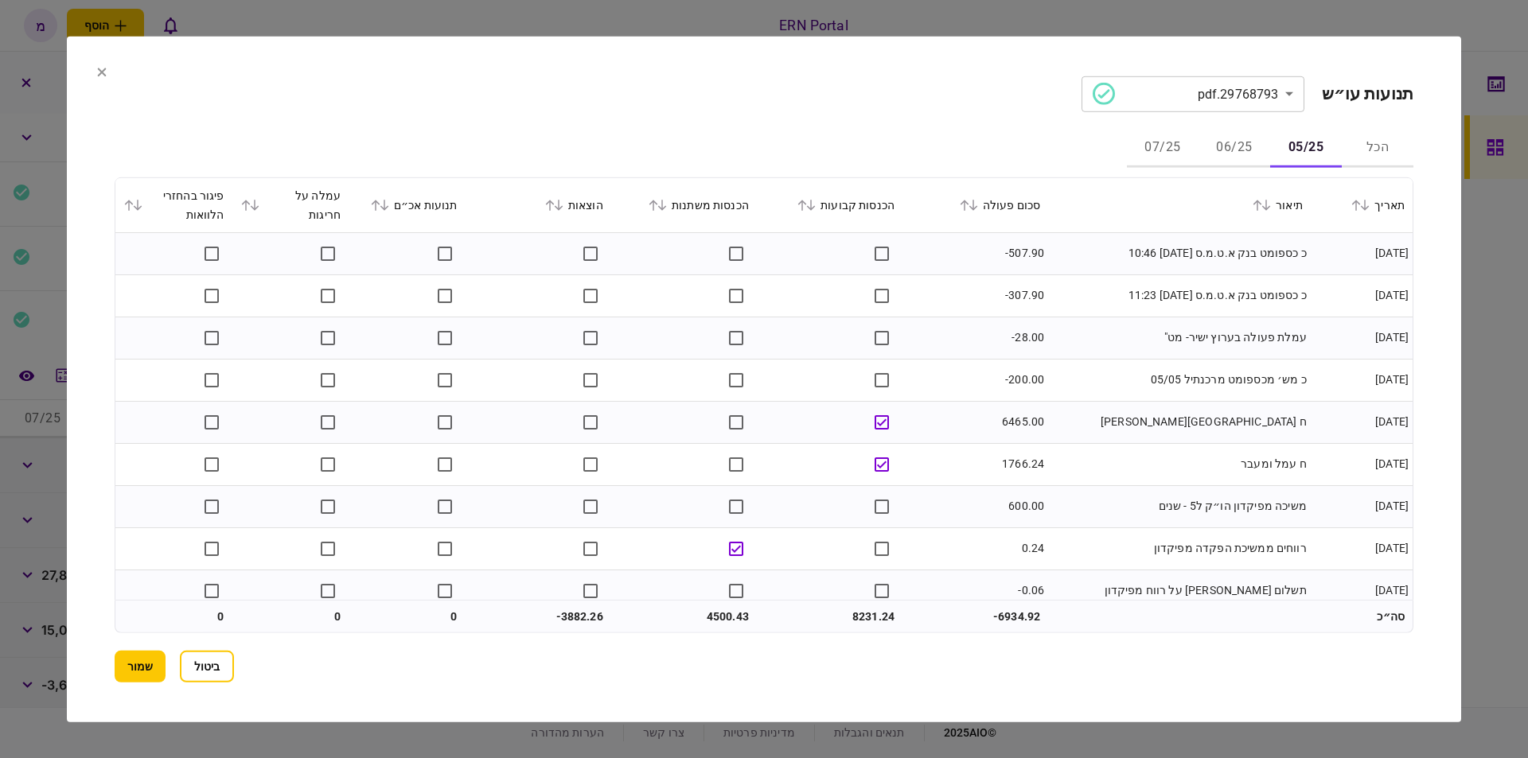
click at [1241, 139] on button "06/25" at bounding box center [1234, 148] width 72 height 38
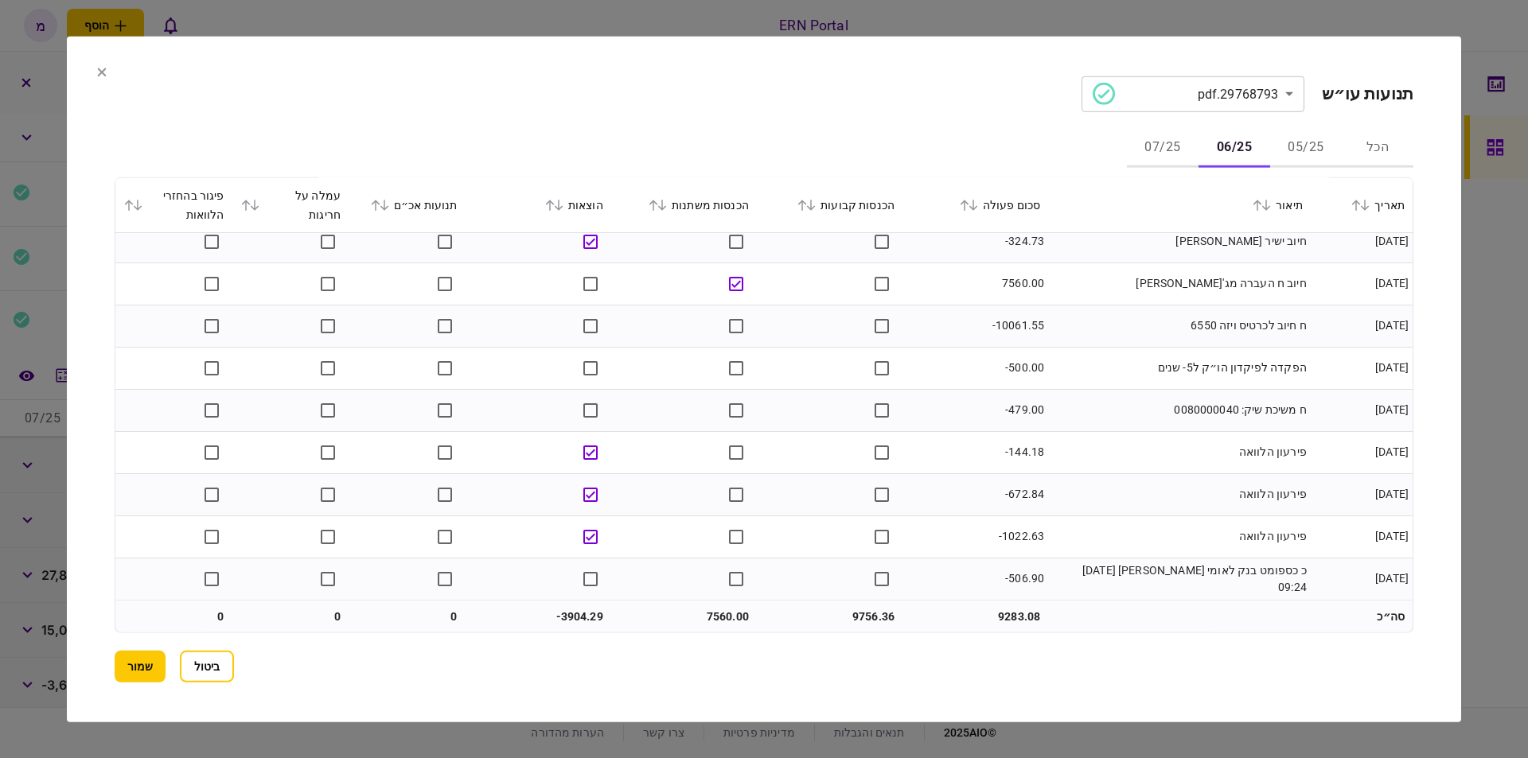
scroll to position [310, 0]
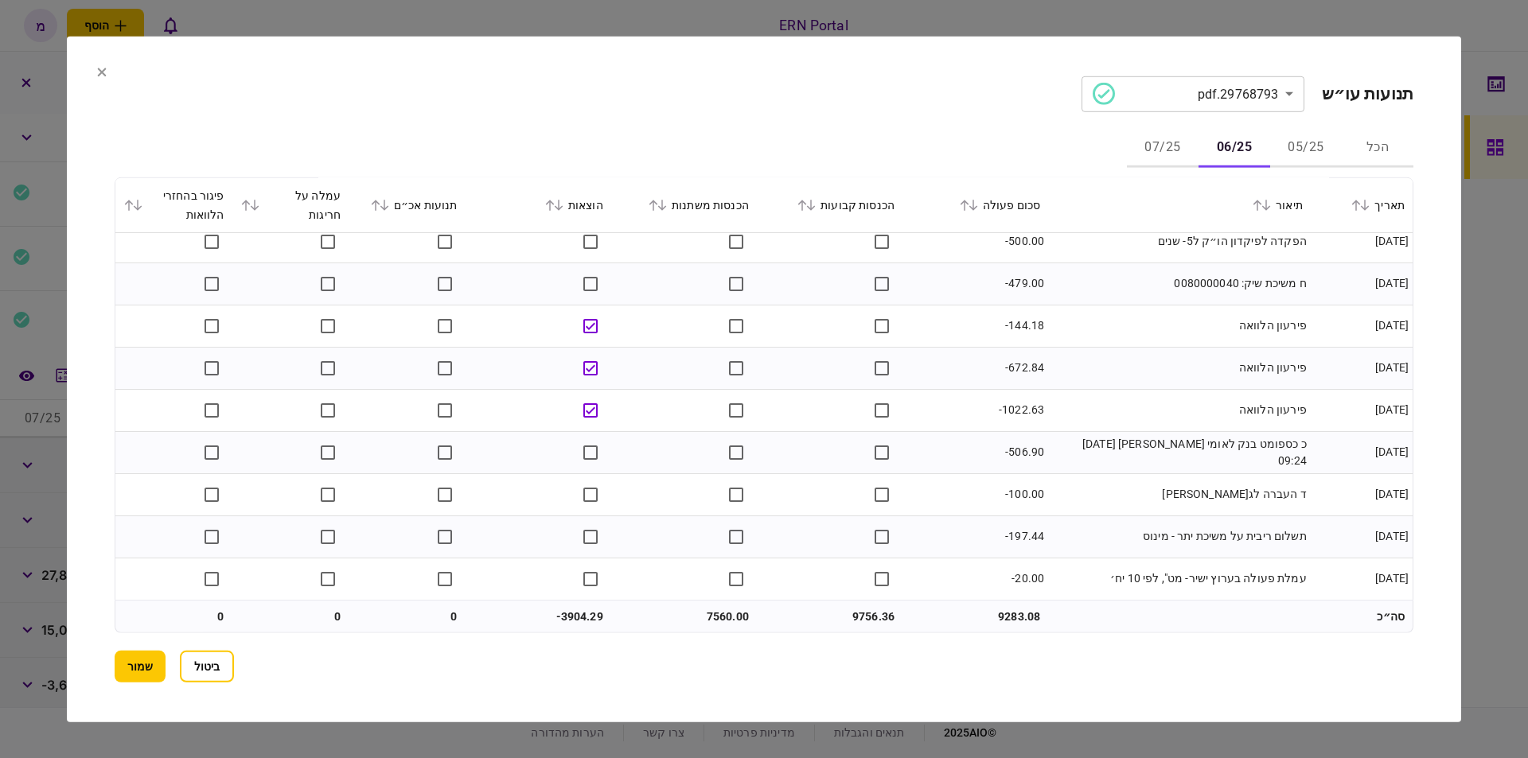
click at [999, 616] on td "9283.08" at bounding box center [975, 617] width 146 height 32
drag, startPoint x: 999, startPoint y: 617, endPoint x: 1023, endPoint y: 616, distance: 23.9
click at [1023, 616] on td "9283.08" at bounding box center [975, 617] width 146 height 32
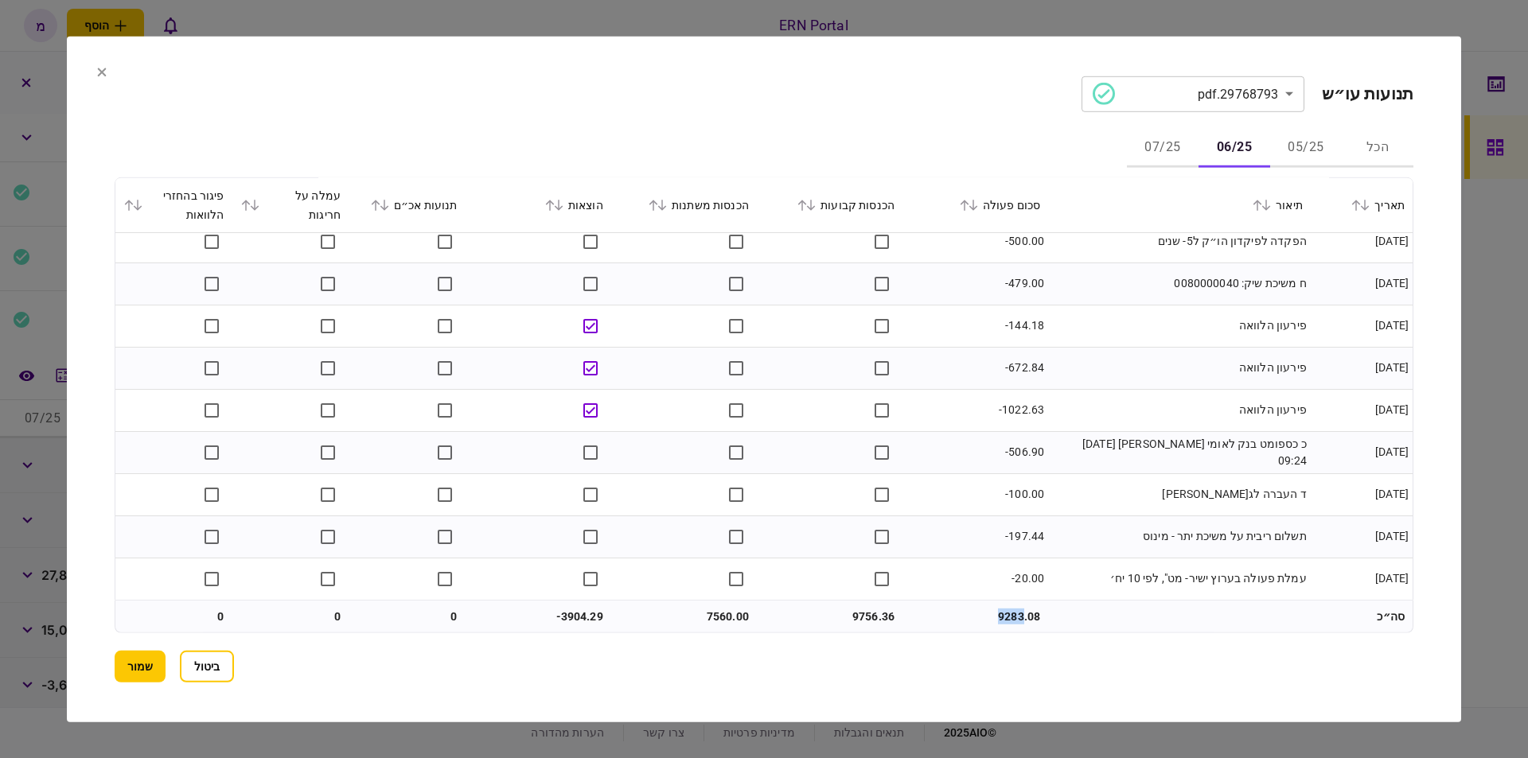
copy td "9283"
click at [838, 633] on div "**********" at bounding box center [764, 379] width 1298 height 606
drag, startPoint x: 852, startPoint y: 615, endPoint x: 876, endPoint y: 622, distance: 24.9
click at [876, 622] on td "9756.36" at bounding box center [830, 617] width 146 height 32
copy td "9756"
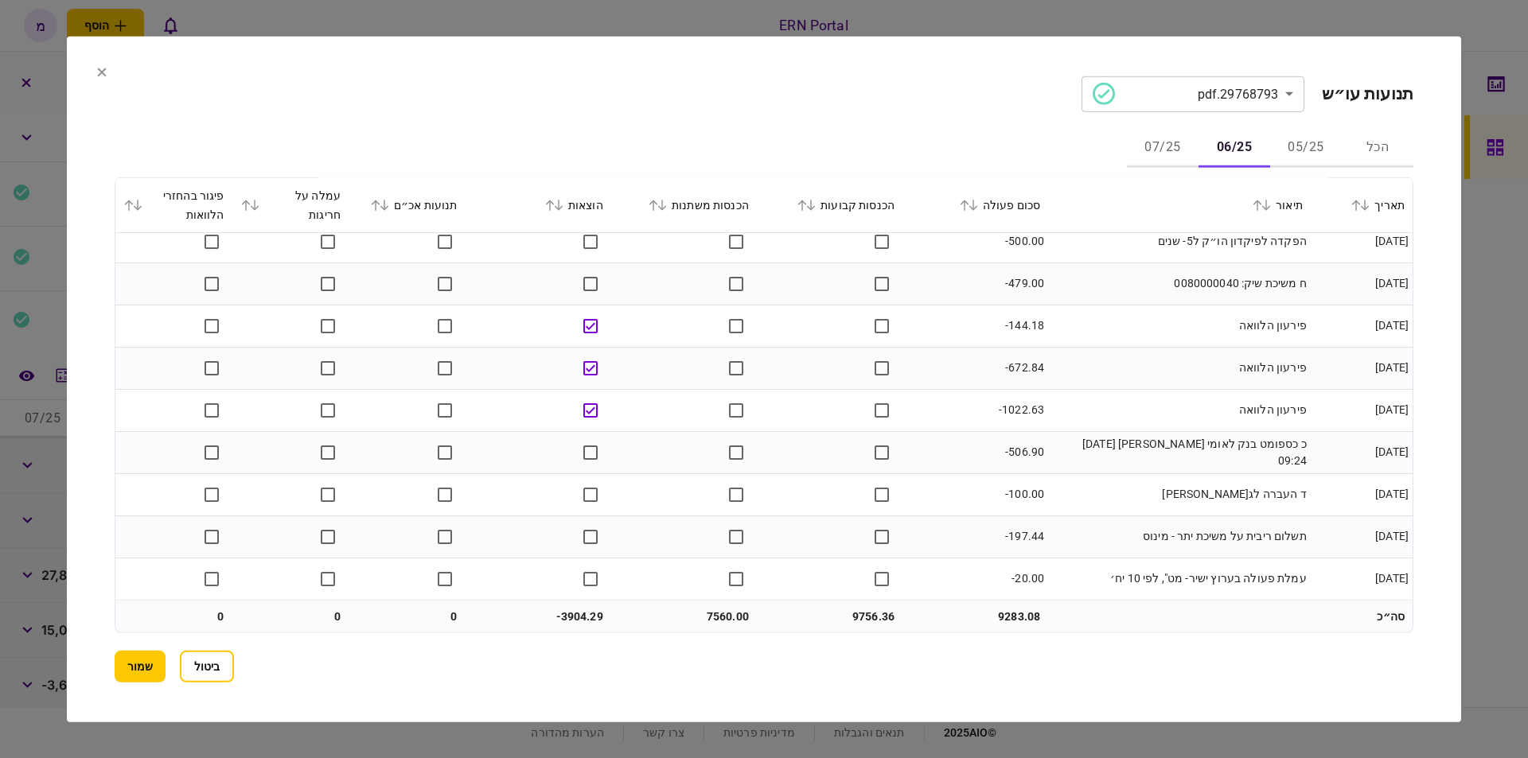
click at [704, 618] on td "7560.00" at bounding box center [684, 617] width 146 height 32
click at [714, 617] on td "7560.00" at bounding box center [684, 617] width 146 height 32
drag, startPoint x: 704, startPoint y: 612, endPoint x: 734, endPoint y: 617, distance: 29.8
click at [734, 617] on td "7560.00" at bounding box center [684, 617] width 146 height 32
copy td "7560"
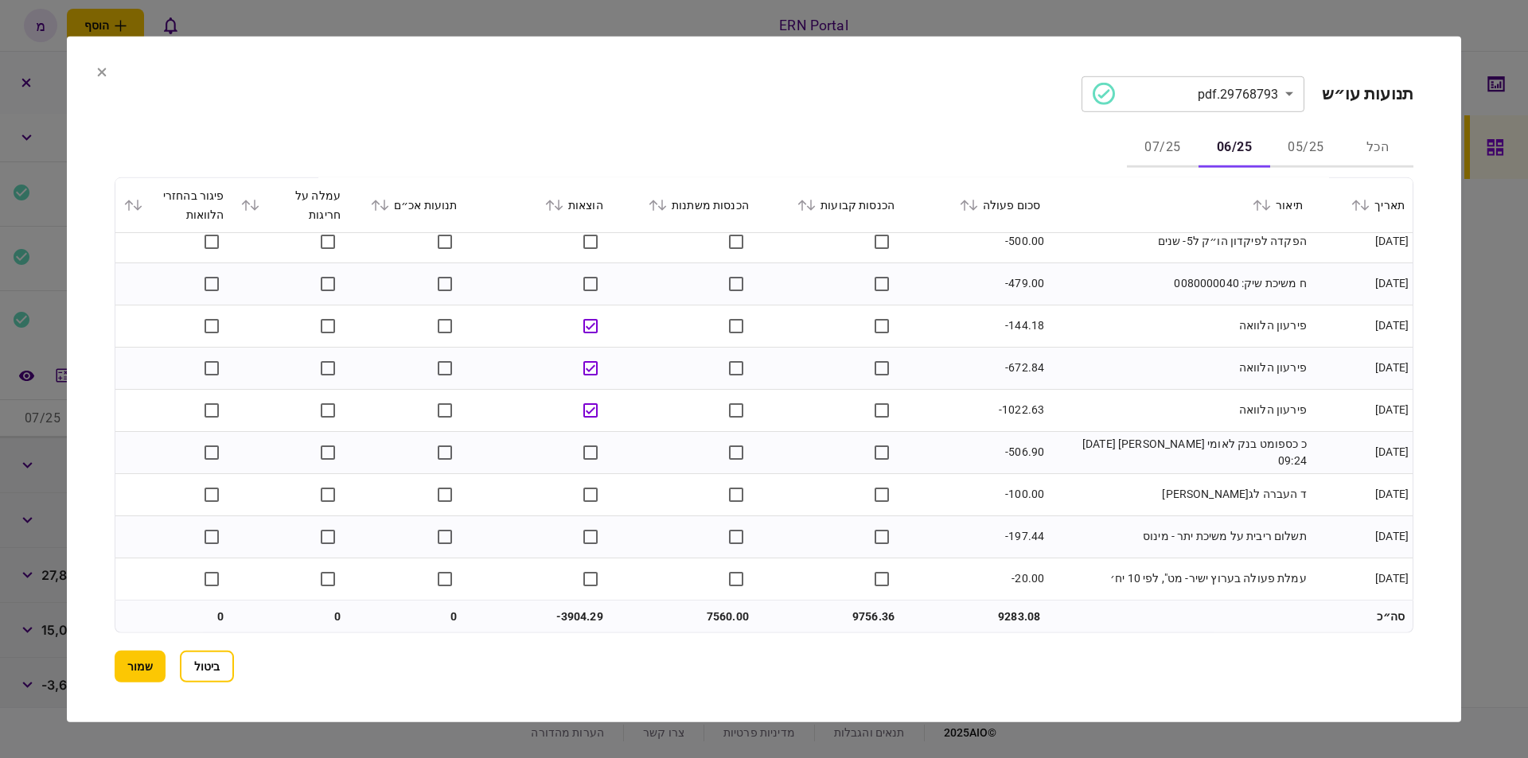
drag, startPoint x: 861, startPoint y: 617, endPoint x: 847, endPoint y: 612, distance: 14.6
click at [859, 617] on td "9756.36" at bounding box center [830, 617] width 146 height 32
drag, startPoint x: 845, startPoint y: 612, endPoint x: 878, endPoint y: 627, distance: 36.0
click at [878, 627] on td "9756.36" at bounding box center [830, 617] width 146 height 32
copy td "9756"
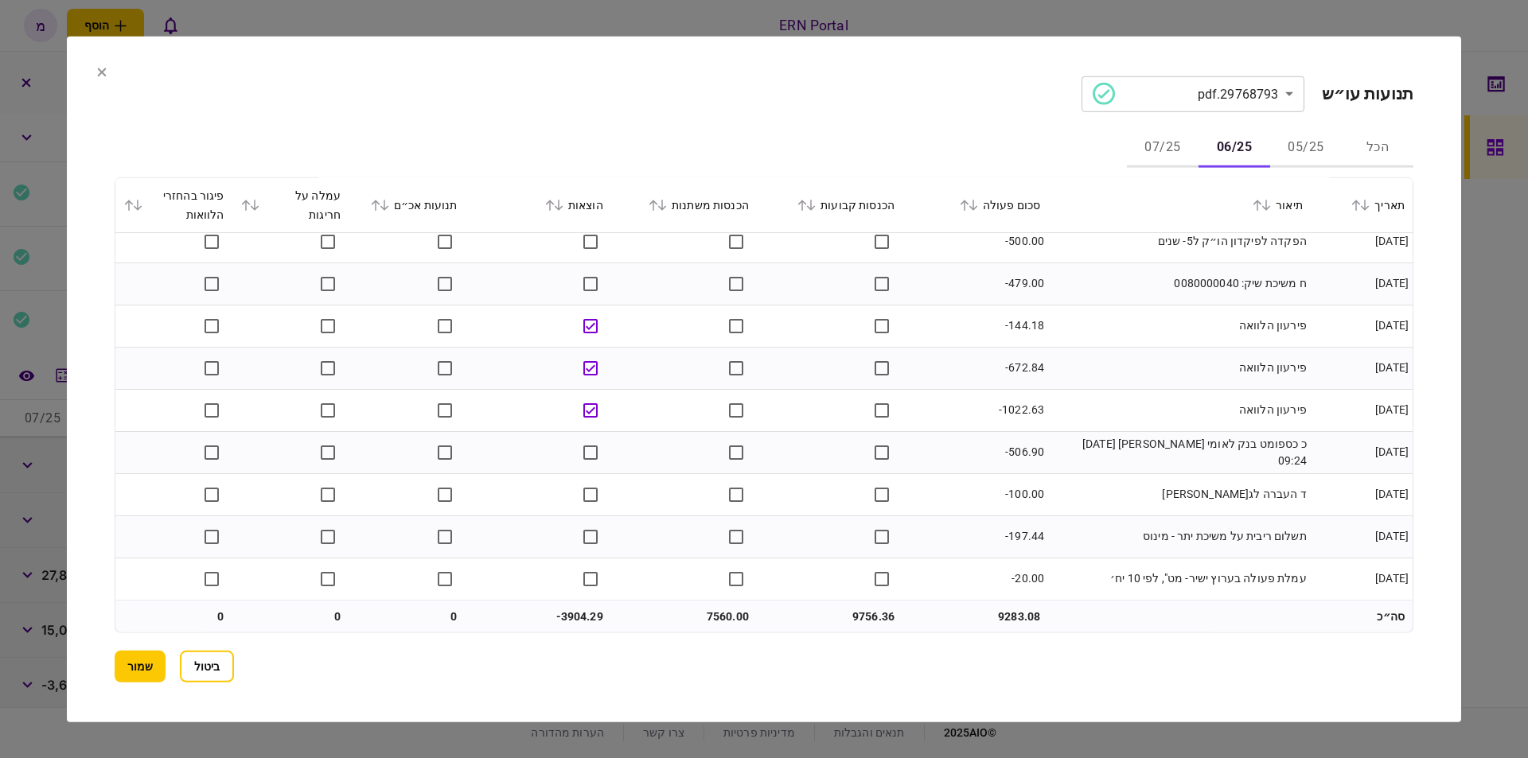
click at [699, 661] on section "ביטול שמור" at bounding box center [764, 667] width 1298 height 32
drag, startPoint x: 559, startPoint y: 612, endPoint x: 586, endPoint y: 615, distance: 26.4
click at [586, 615] on td "-3904.29" at bounding box center [538, 617] width 146 height 32
copy td "3904"
click at [1150, 148] on button "07/25" at bounding box center [1163, 148] width 72 height 38
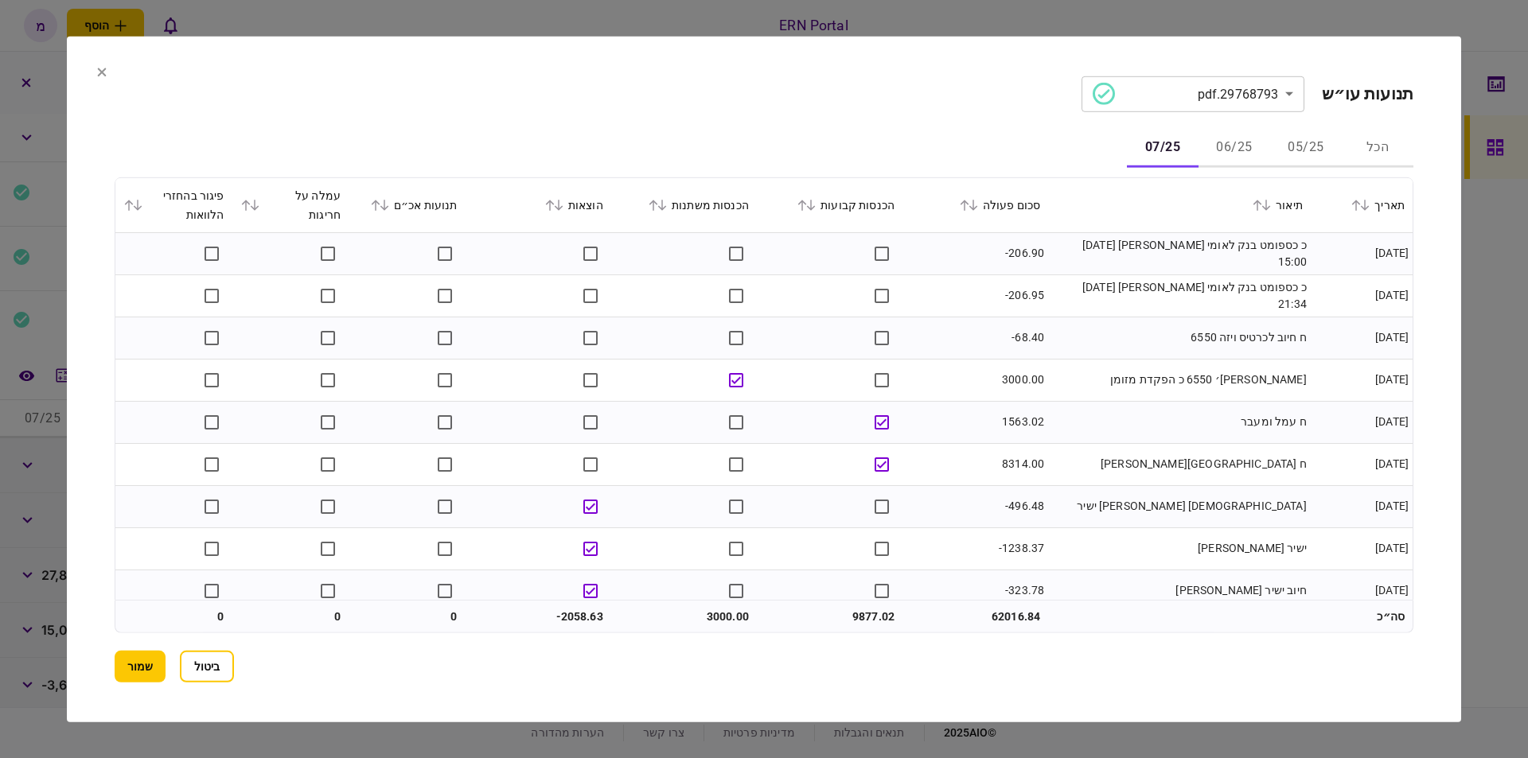
scroll to position [14, 0]
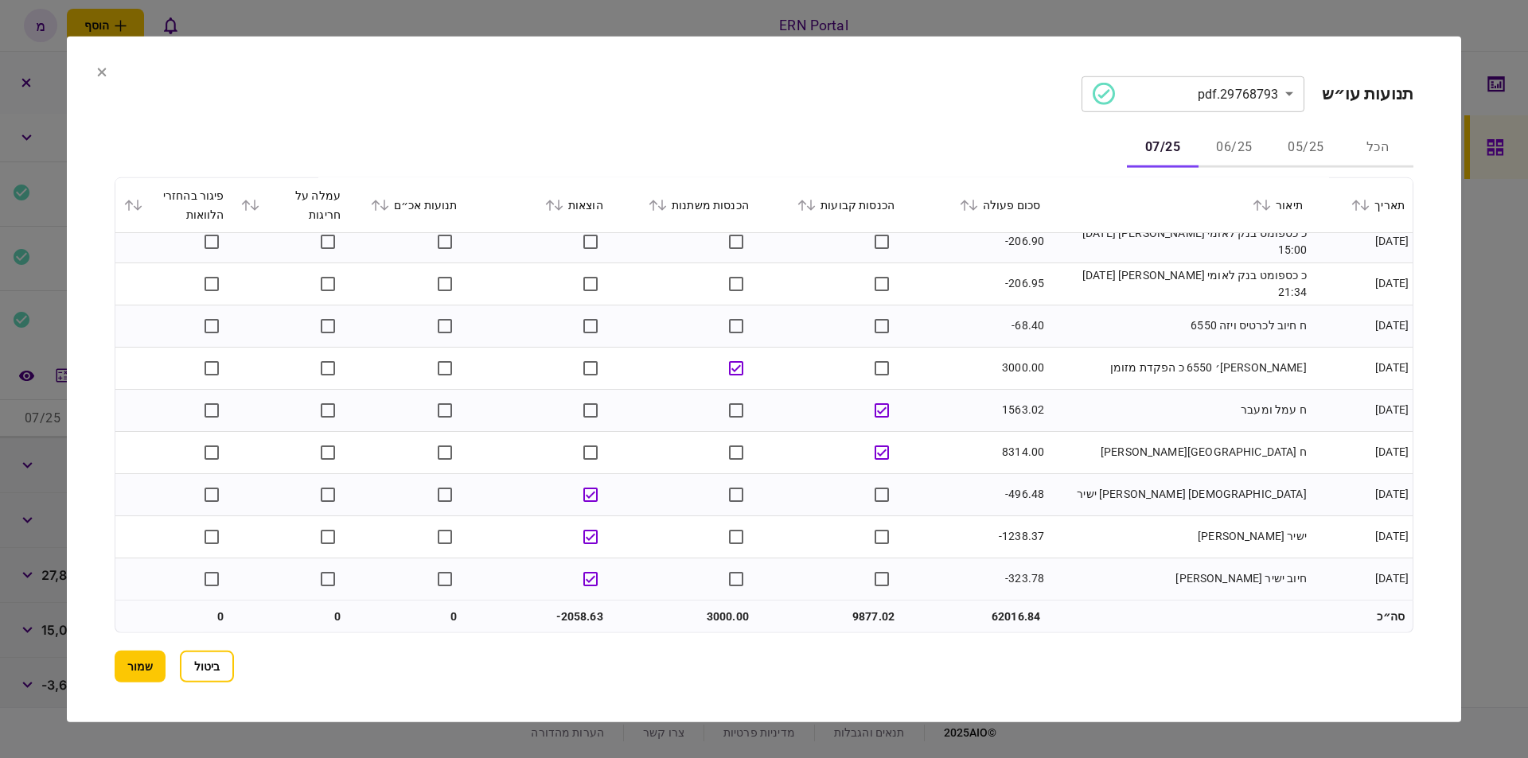
click at [856, 616] on td "9877.02" at bounding box center [830, 617] width 146 height 32
click at [855, 615] on td "9877.02" at bounding box center [830, 617] width 146 height 32
drag, startPoint x: 853, startPoint y: 613, endPoint x: 878, endPoint y: 621, distance: 25.7
click at [878, 621] on td "9877.02" at bounding box center [830, 617] width 146 height 32
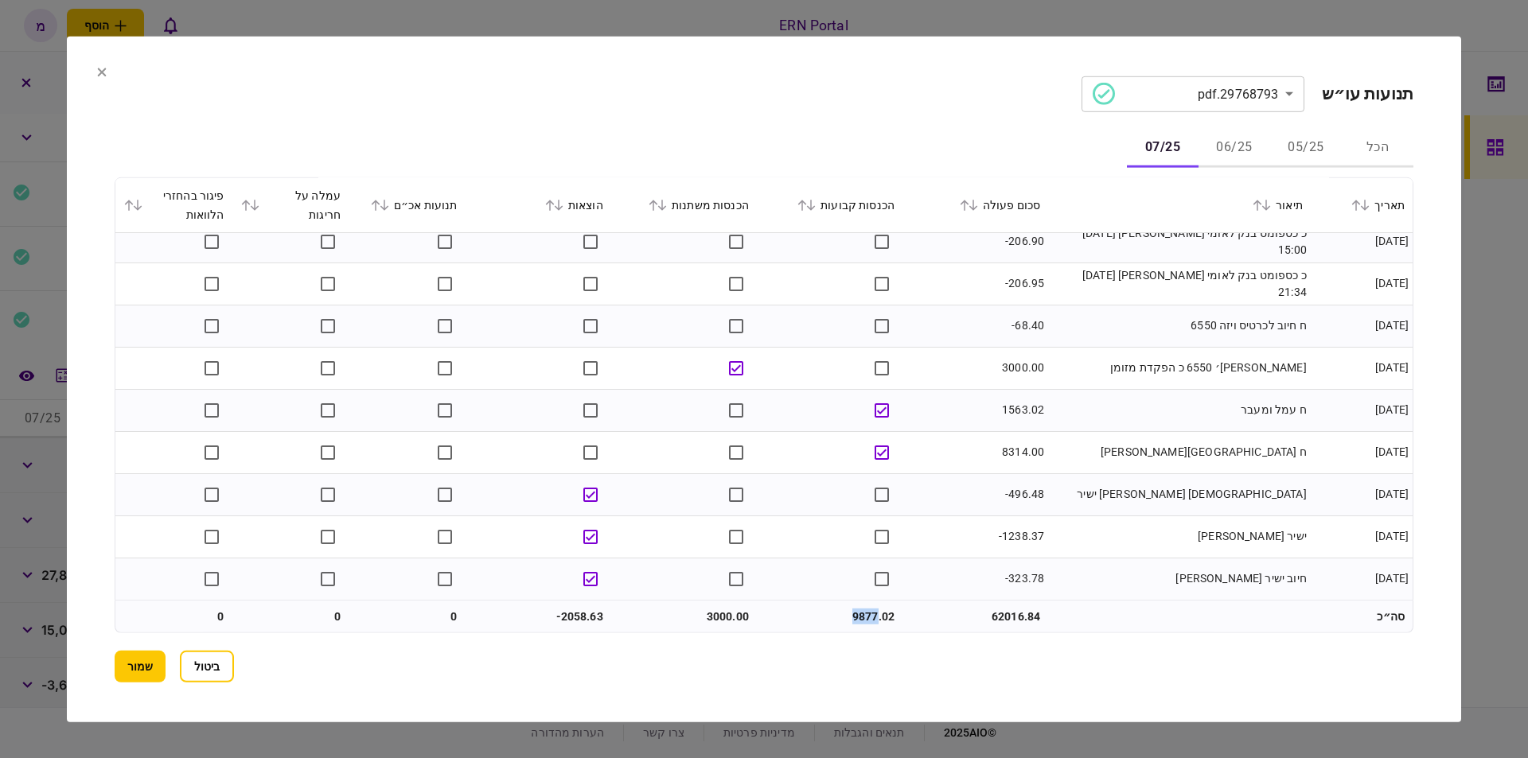
copy td "9877"
click at [570, 606] on td "-2058.63" at bounding box center [538, 617] width 146 height 32
click at [713, 615] on td "3000.00" at bounding box center [684, 617] width 146 height 32
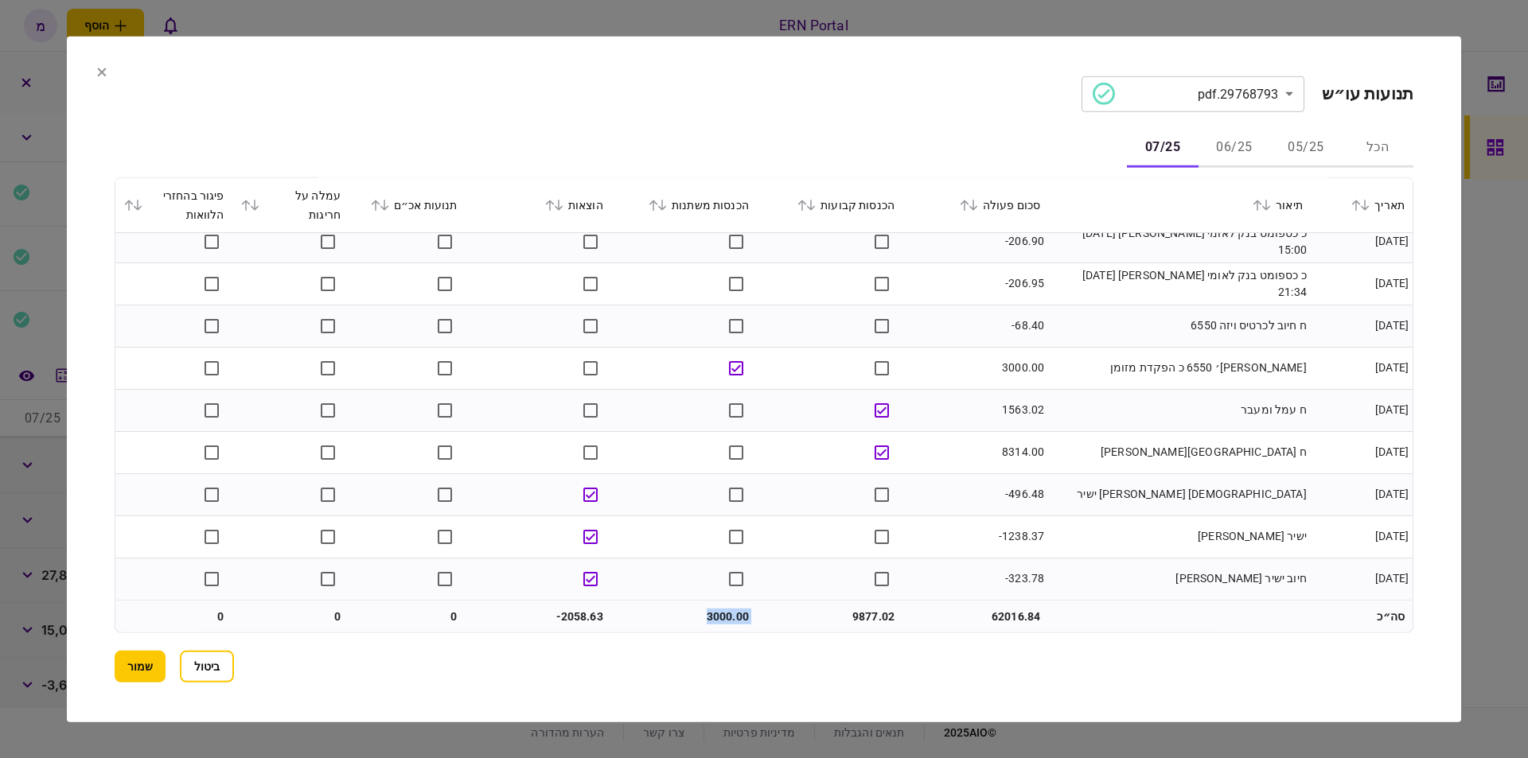
click at [703, 611] on td "3000.00" at bounding box center [684, 617] width 146 height 32
drag, startPoint x: 705, startPoint y: 612, endPoint x: 722, endPoint y: 614, distance: 16.9
click at [720, 613] on td "3000.00" at bounding box center [684, 617] width 146 height 32
click at [722, 614] on td "3000.00" at bounding box center [684, 617] width 146 height 32
drag, startPoint x: 734, startPoint y: 618, endPoint x: 699, endPoint y: 617, distance: 35.0
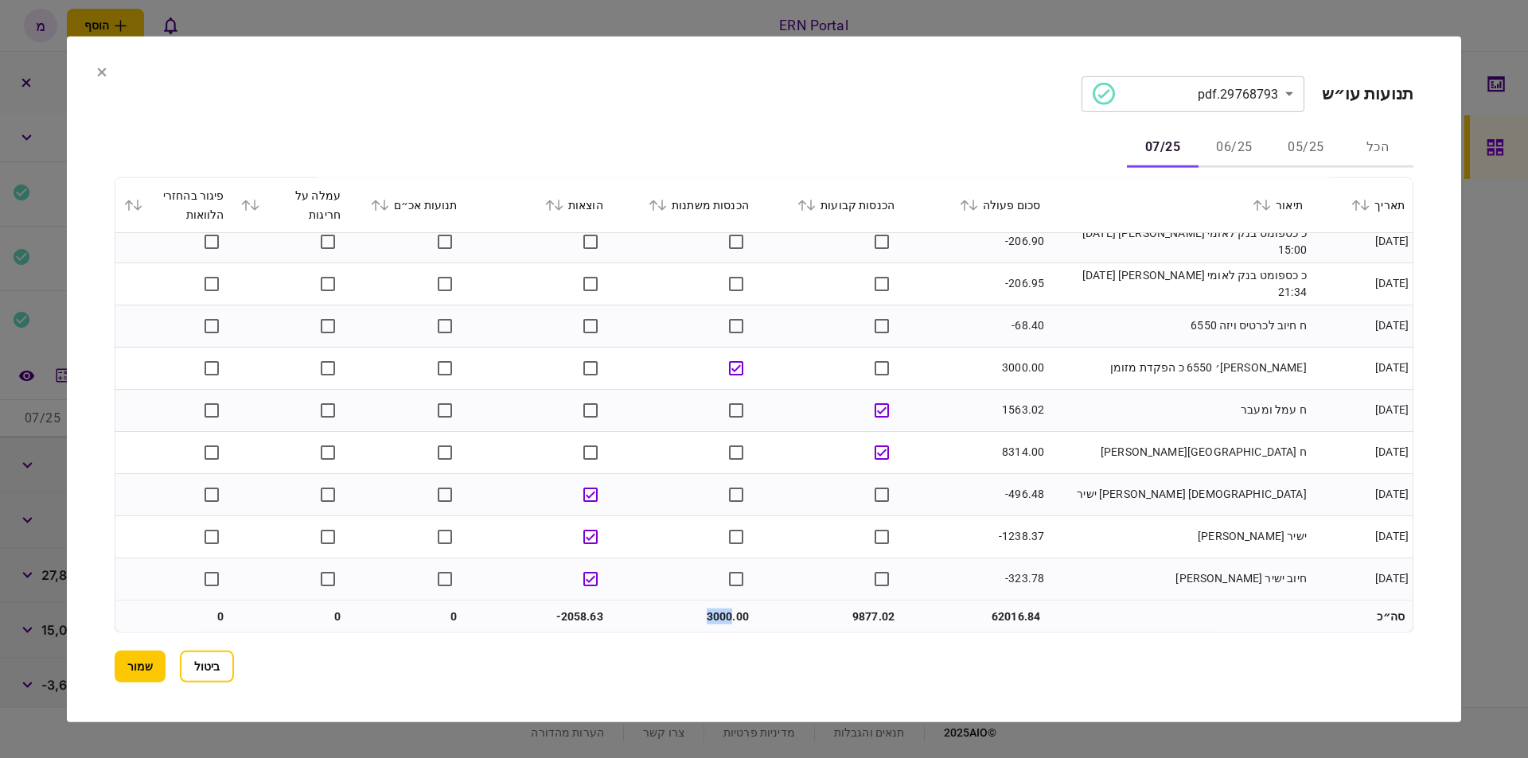
click at [699, 617] on td "3000.00" at bounding box center [684, 617] width 146 height 32
copy td "3000"
drag, startPoint x: 590, startPoint y: 611, endPoint x: 570, endPoint y: 616, distance: 19.7
click at [589, 611] on td "-2058.63" at bounding box center [538, 617] width 146 height 32
drag, startPoint x: 561, startPoint y: 613, endPoint x: 585, endPoint y: 617, distance: 24.3
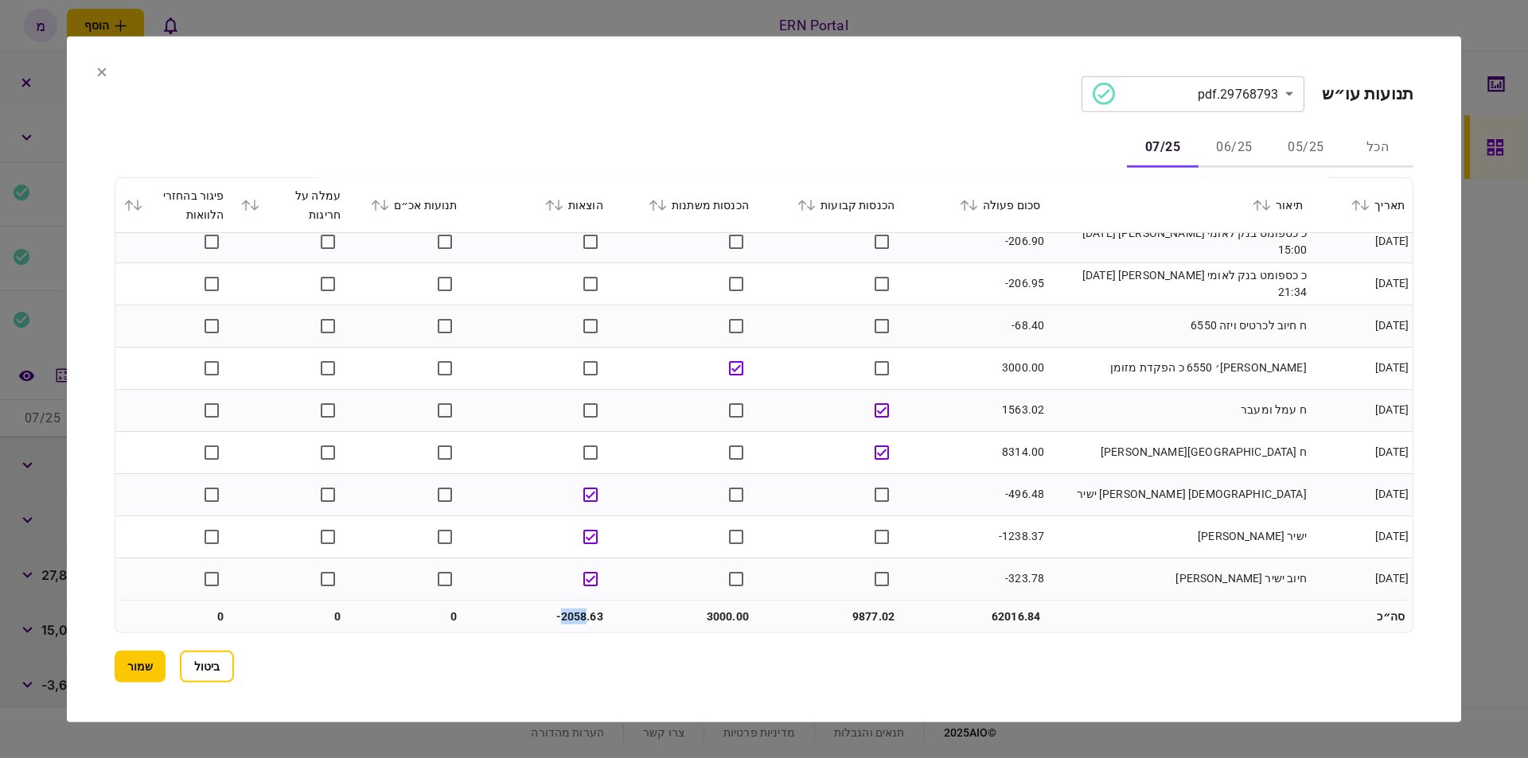
click at [585, 617] on td "-2058.63" at bounding box center [538, 617] width 146 height 32
click at [141, 664] on button "שמור" at bounding box center [140, 667] width 51 height 32
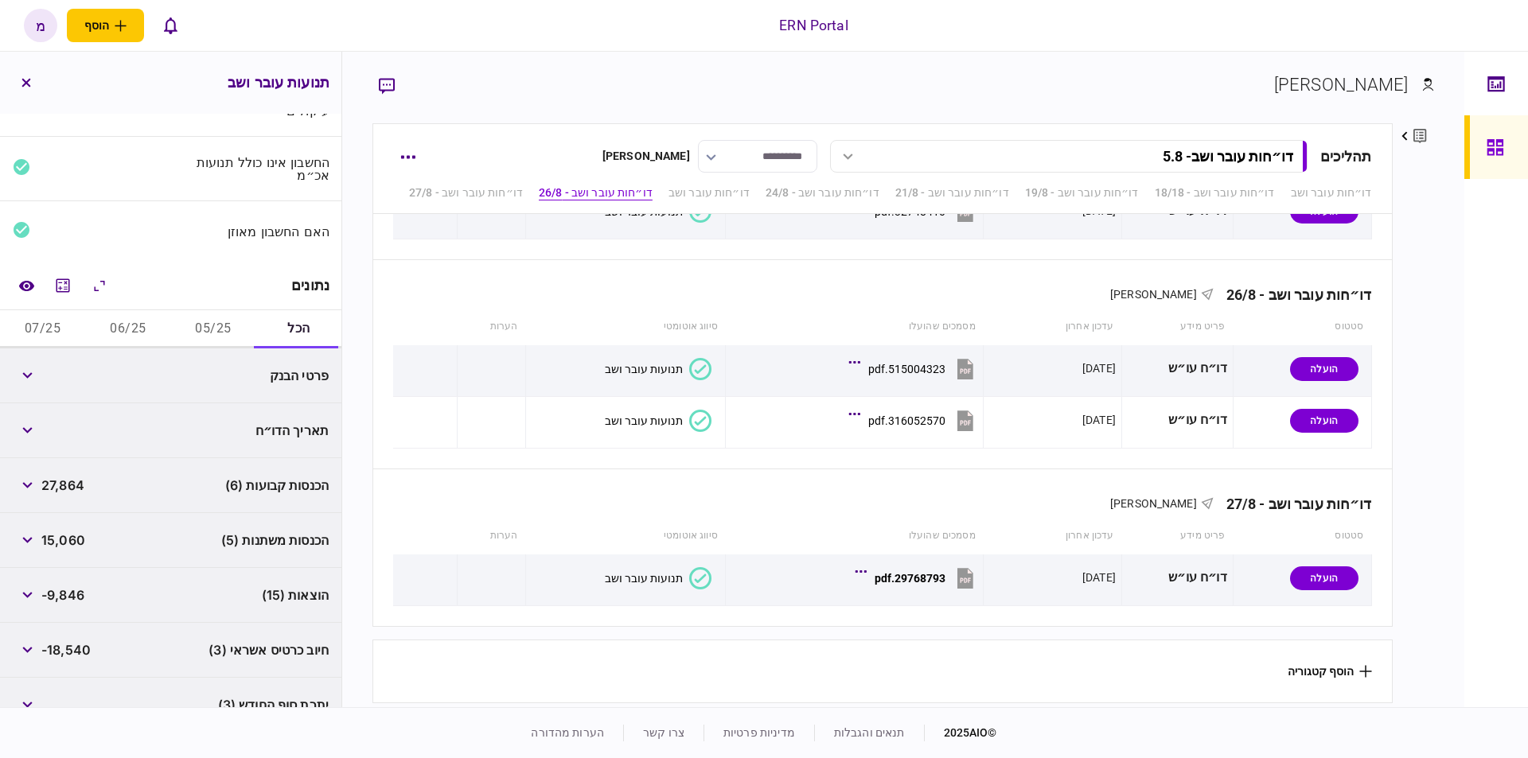
scroll to position [0, 0]
